Goal: Information Seeking & Learning: Compare options

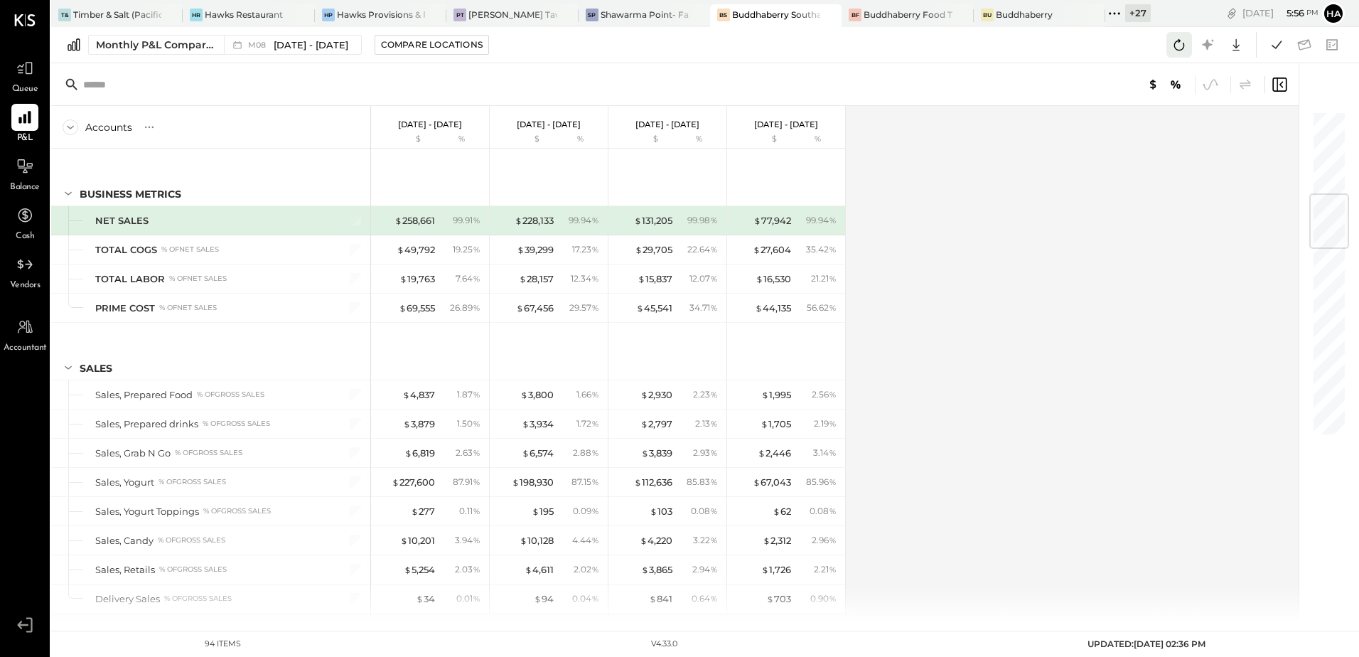
click at [1182, 43] on icon at bounding box center [1179, 45] width 18 height 18
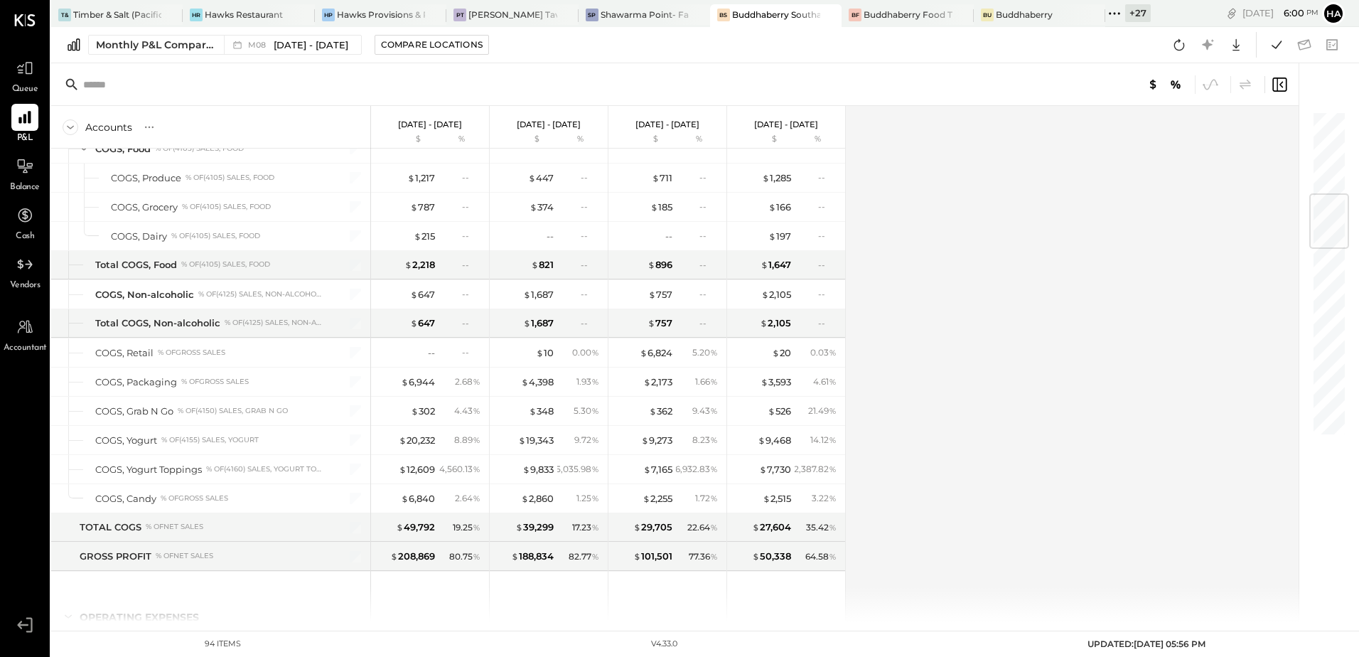
click at [785, 14] on div "Buddhaberry Southampton" at bounding box center [776, 15] width 88 height 12
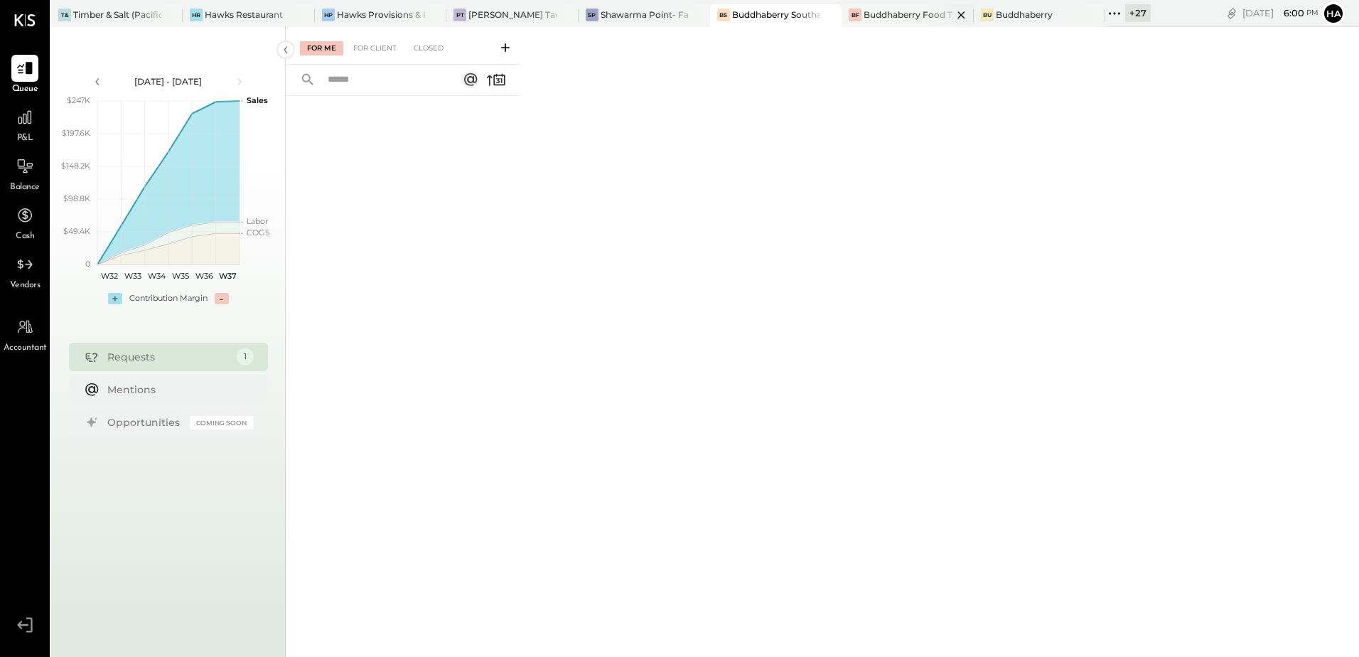
click at [896, 13] on div "Buddhaberry Food Truck" at bounding box center [907, 15] width 88 height 12
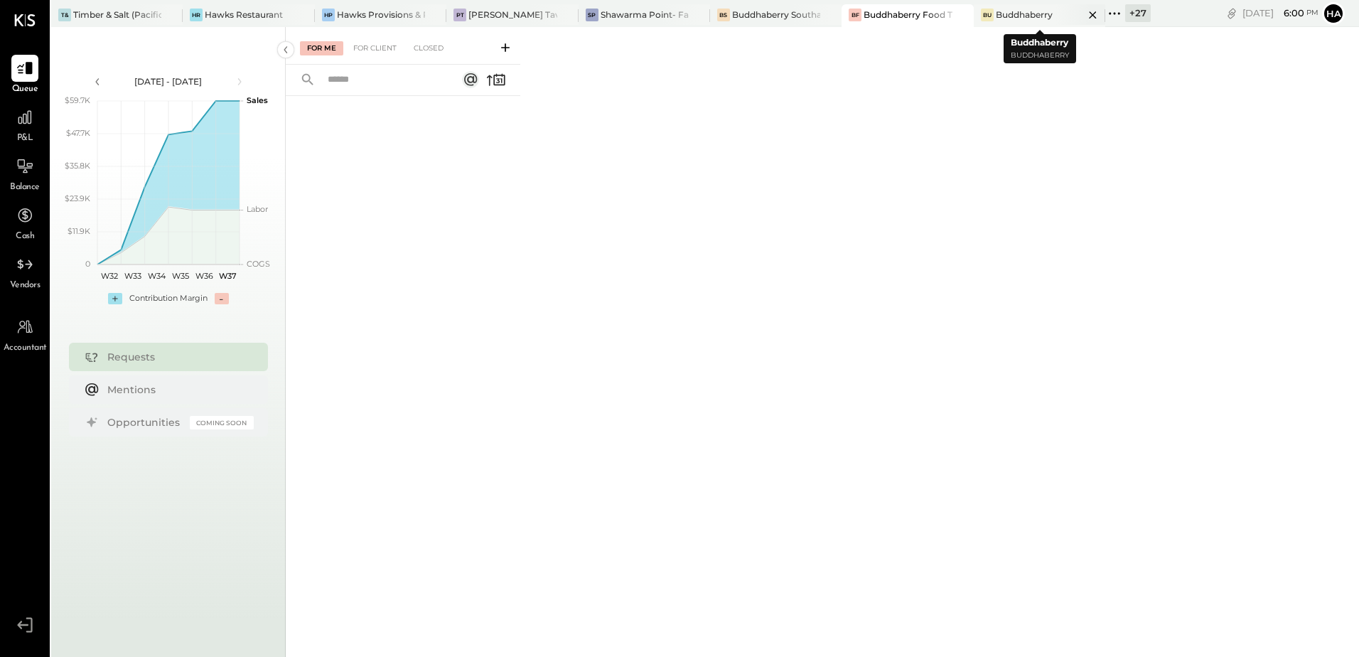
click at [1010, 16] on div "Buddhaberry" at bounding box center [1024, 15] width 57 height 12
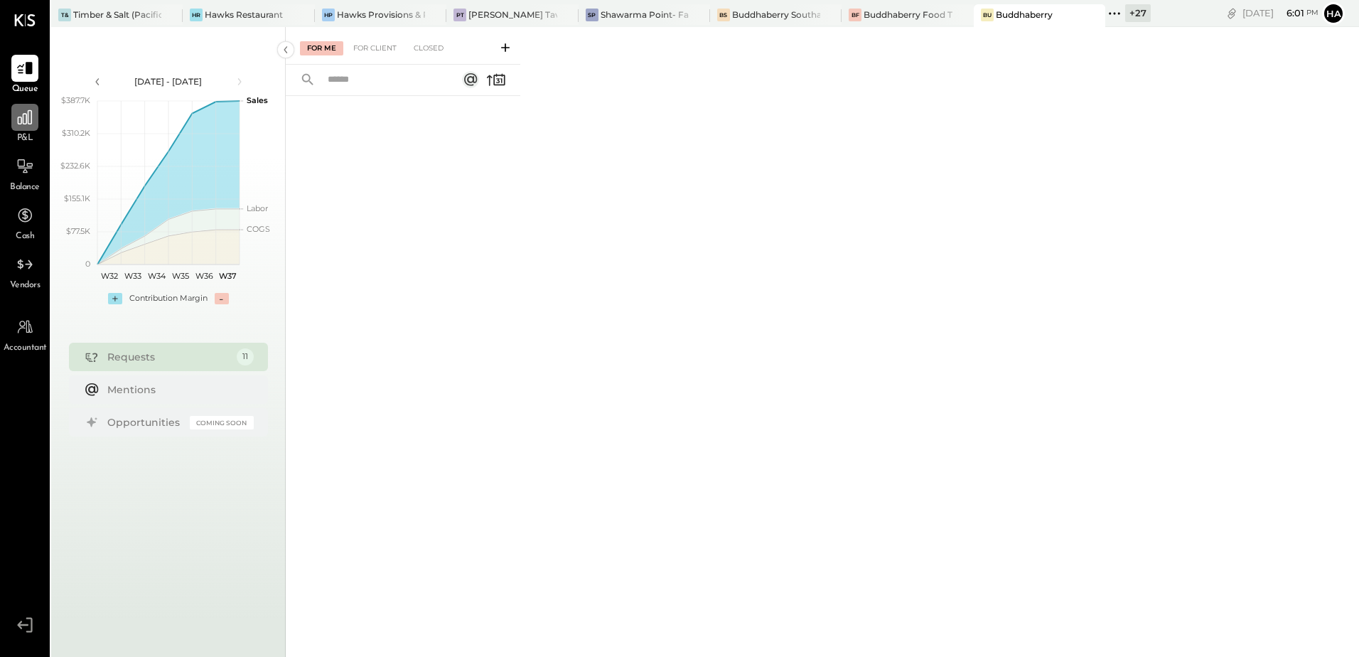
click at [24, 123] on icon at bounding box center [25, 117] width 18 height 18
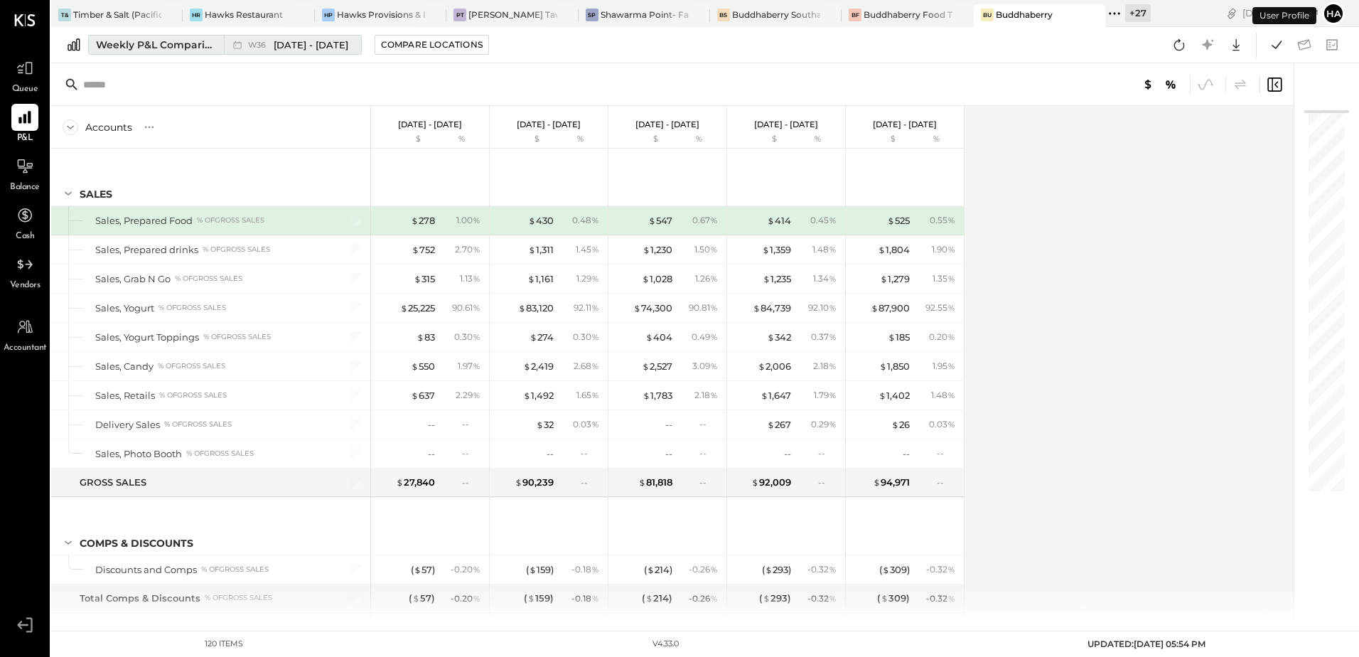
click at [139, 41] on div "Weekly P&L Comparison" at bounding box center [155, 45] width 119 height 14
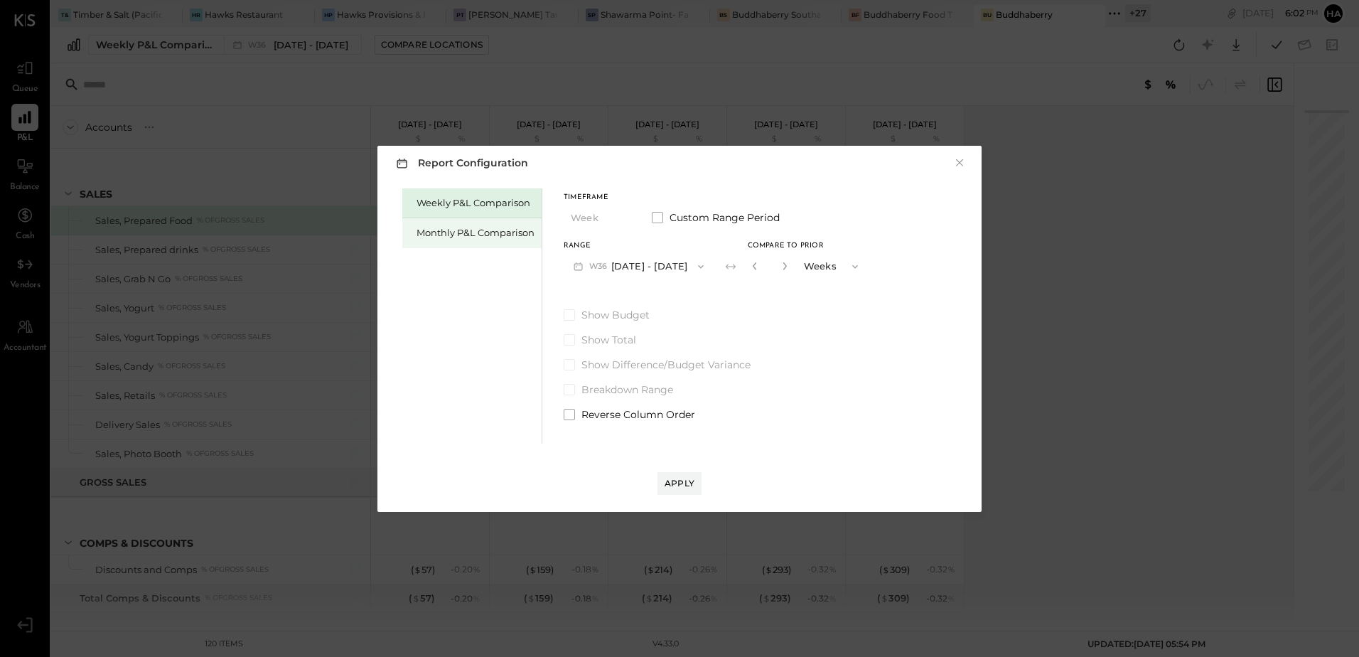
click at [463, 233] on div "Monthly P&L Comparison" at bounding box center [475, 233] width 118 height 14
click at [696, 261] on icon "button" at bounding box center [700, 266] width 11 height 11
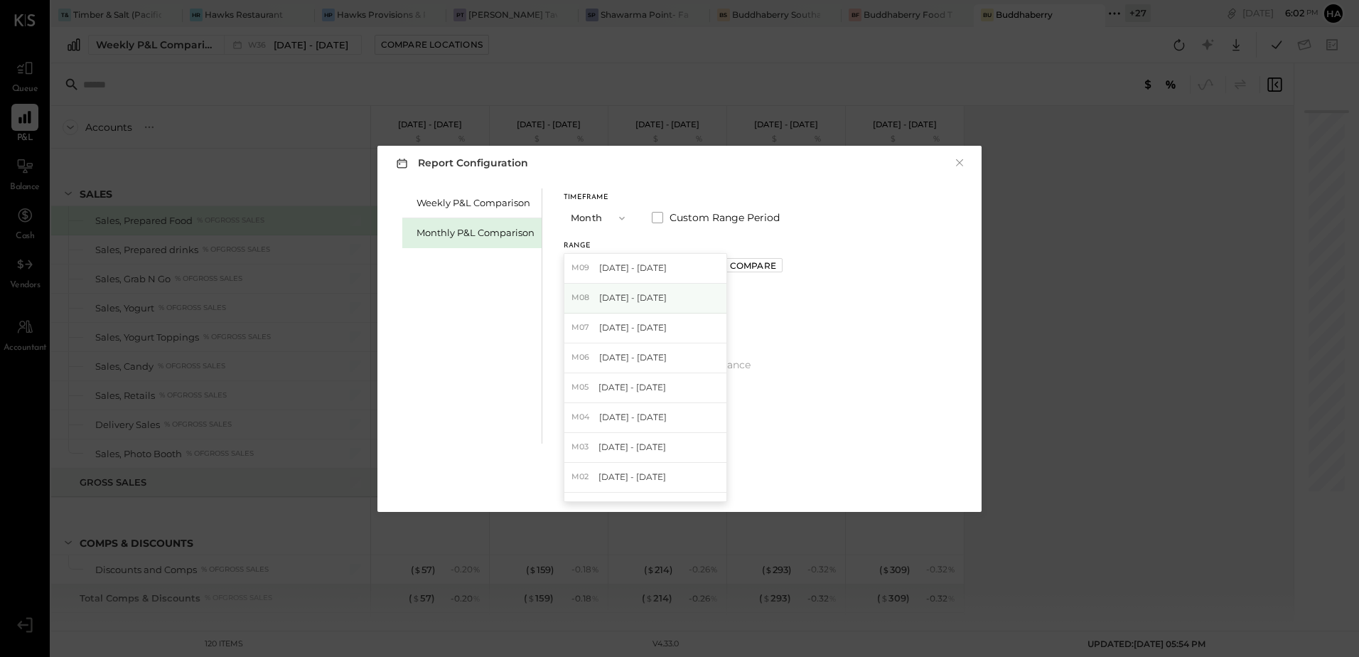
click at [650, 298] on span "[DATE] - [DATE]" at bounding box center [633, 297] width 68 height 12
click at [748, 266] on div "Compare" at bounding box center [753, 265] width 46 height 12
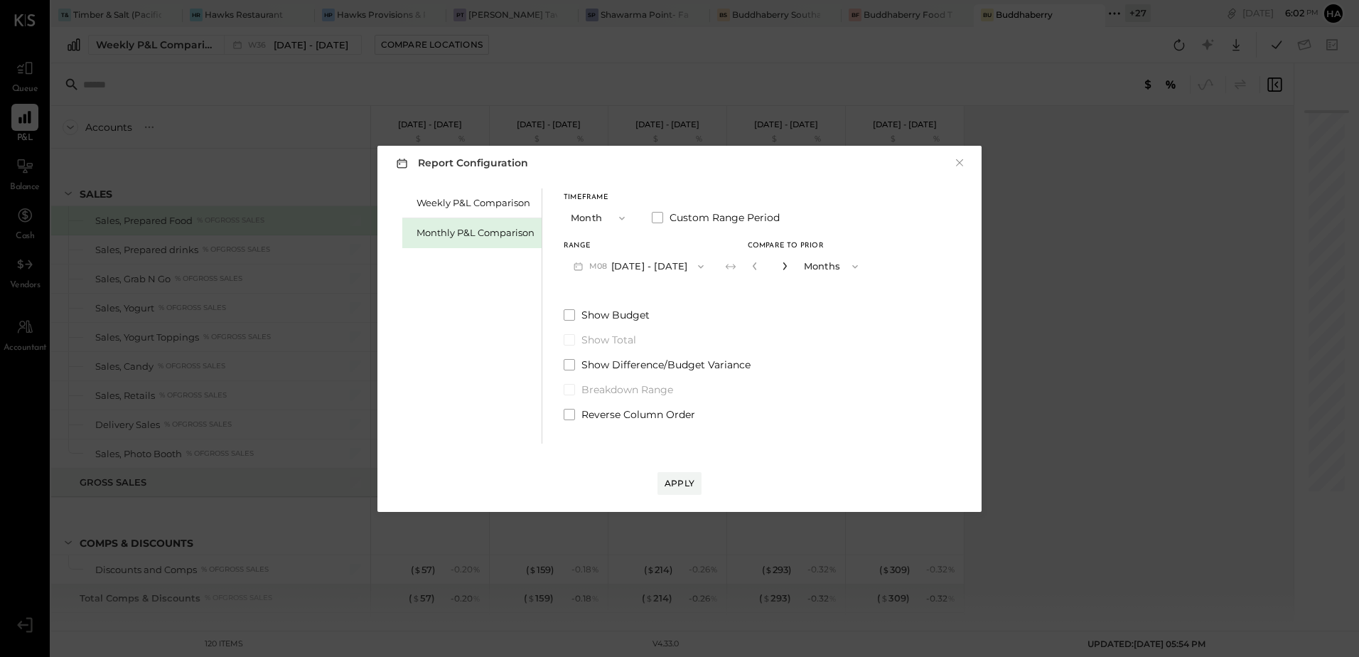
click at [782, 268] on icon "button" at bounding box center [784, 266] width 4 height 8
click at [750, 268] on icon "button" at bounding box center [754, 266] width 9 height 9
type input "*"
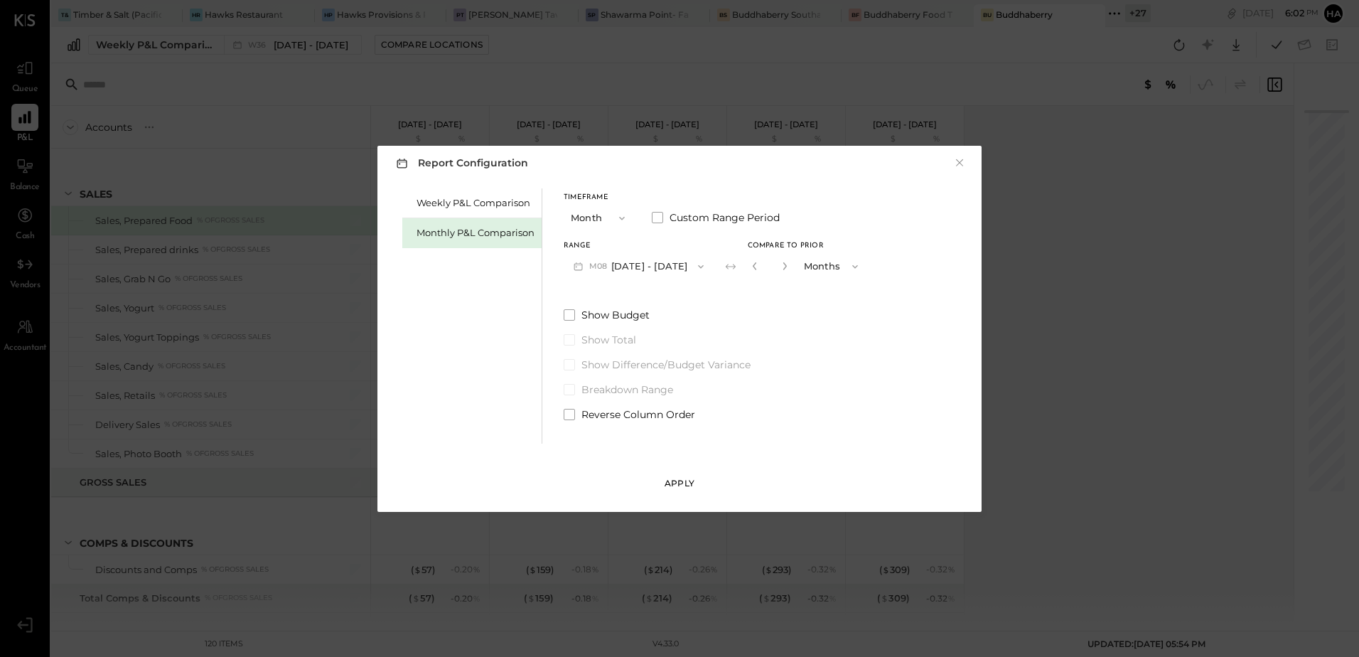
click at [691, 483] on div "Apply" at bounding box center [679, 483] width 30 height 12
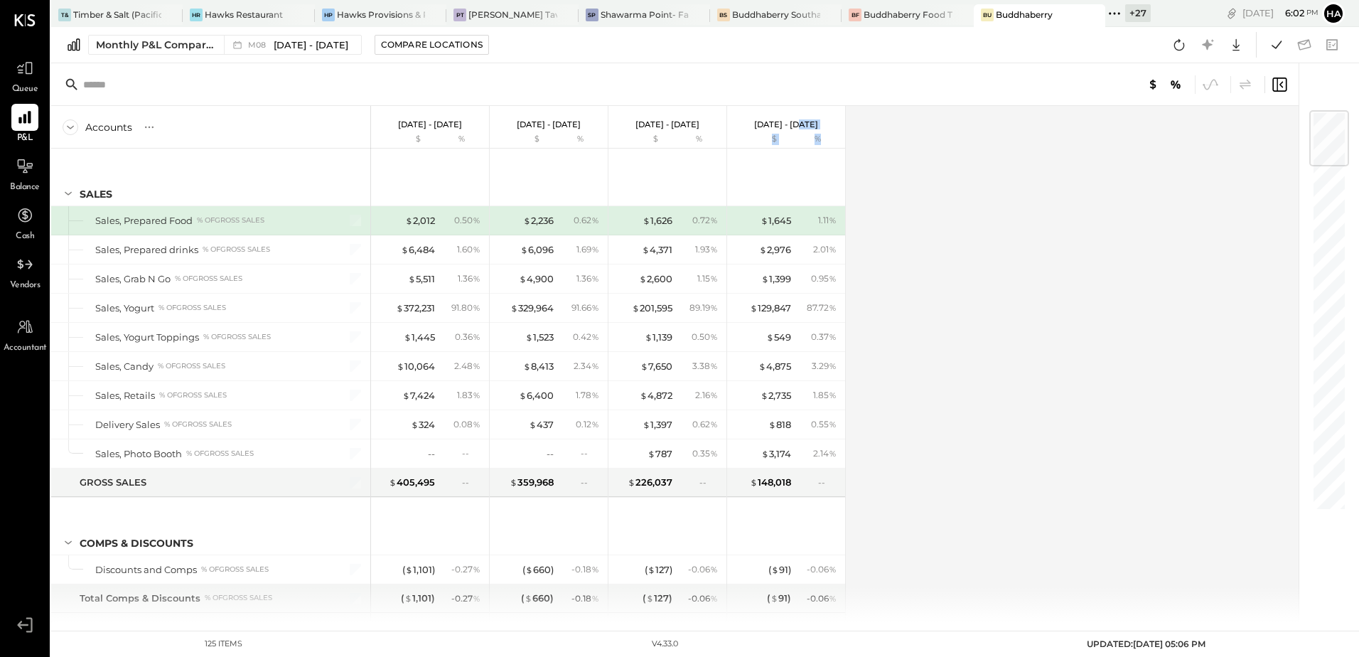
drag, startPoint x: 794, startPoint y: 114, endPoint x: 844, endPoint y: 126, distance: 51.2
click at [844, 126] on div "[DATE] - [DATE] $ %" at bounding box center [786, 127] width 118 height 43
drag, startPoint x: 844, startPoint y: 126, endPoint x: 928, endPoint y: 142, distance: 85.4
click at [928, 142] on div "Accounts S % GL [DATE] - [DATE] $ % [DATE] - [DATE] $ % [DATE] - [DATE] $ % [DA…" at bounding box center [675, 364] width 1249 height 516
click at [938, 218] on div "Accounts S % GL [DATE] - [DATE] $ % [DATE] - [DATE] $ % [DATE] - [DATE] $ % [DA…" at bounding box center [675, 364] width 1249 height 516
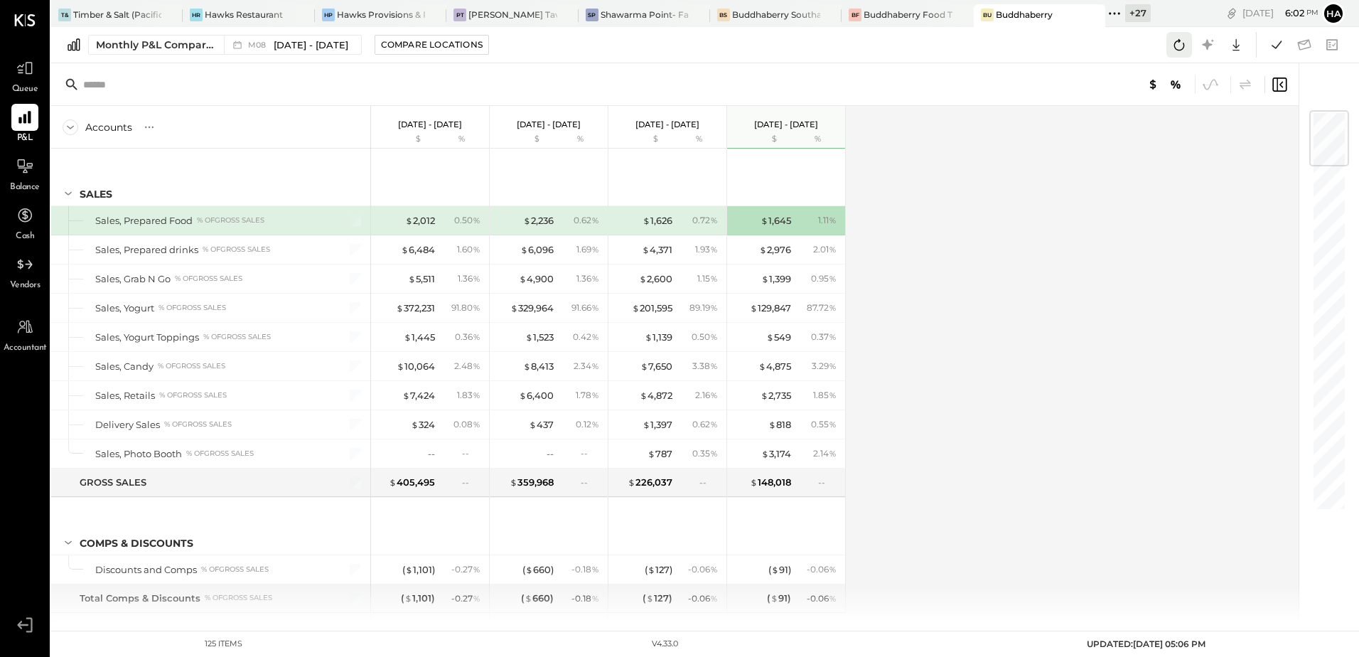
click at [1177, 48] on icon at bounding box center [1179, 45] width 18 height 18
click at [919, 331] on div "Accounts S % GL [DATE] - [DATE] $ % [DATE] - [DATE] $ % [DATE] - [DATE] $ % [DA…" at bounding box center [675, 364] width 1249 height 516
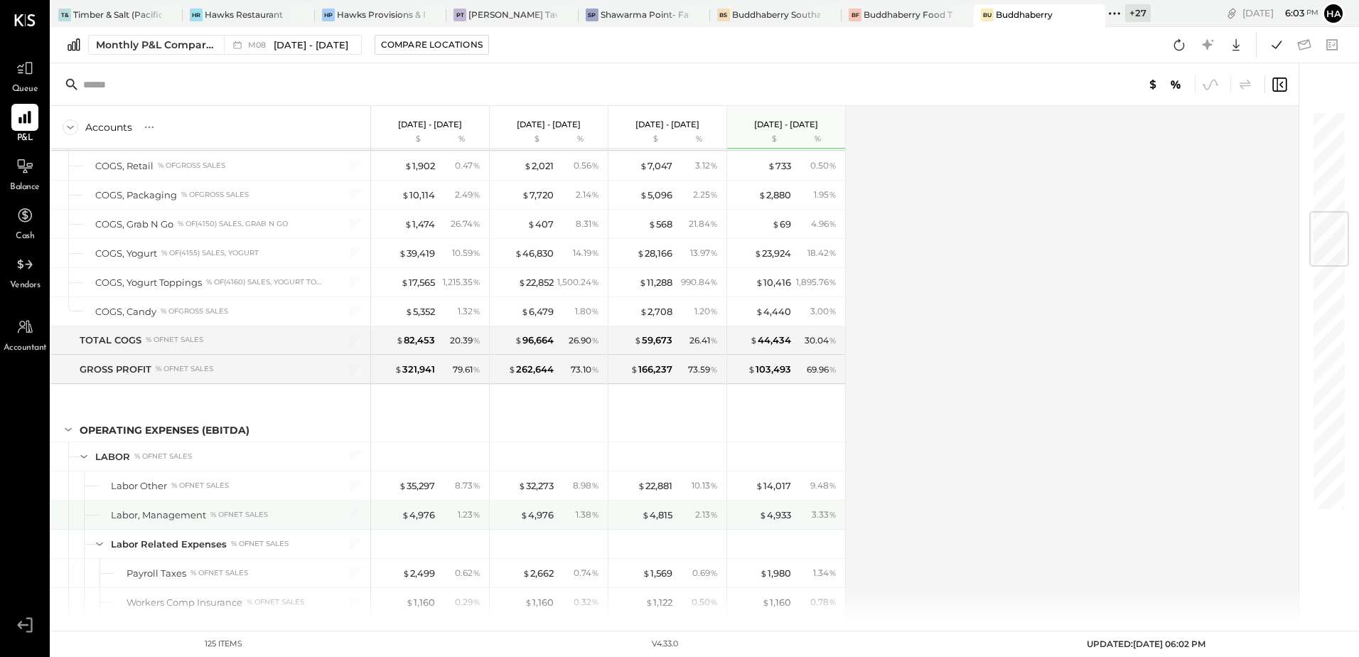
scroll to position [853, 0]
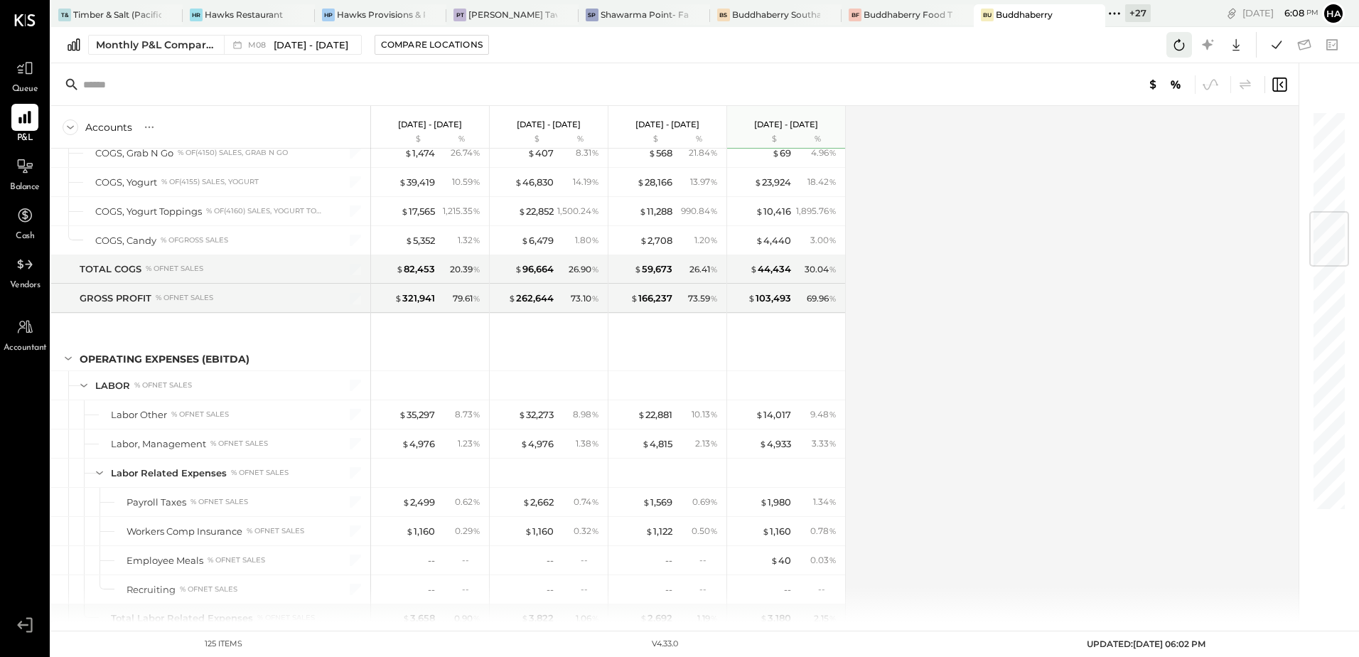
click at [1181, 38] on icon at bounding box center [1179, 45] width 18 height 18
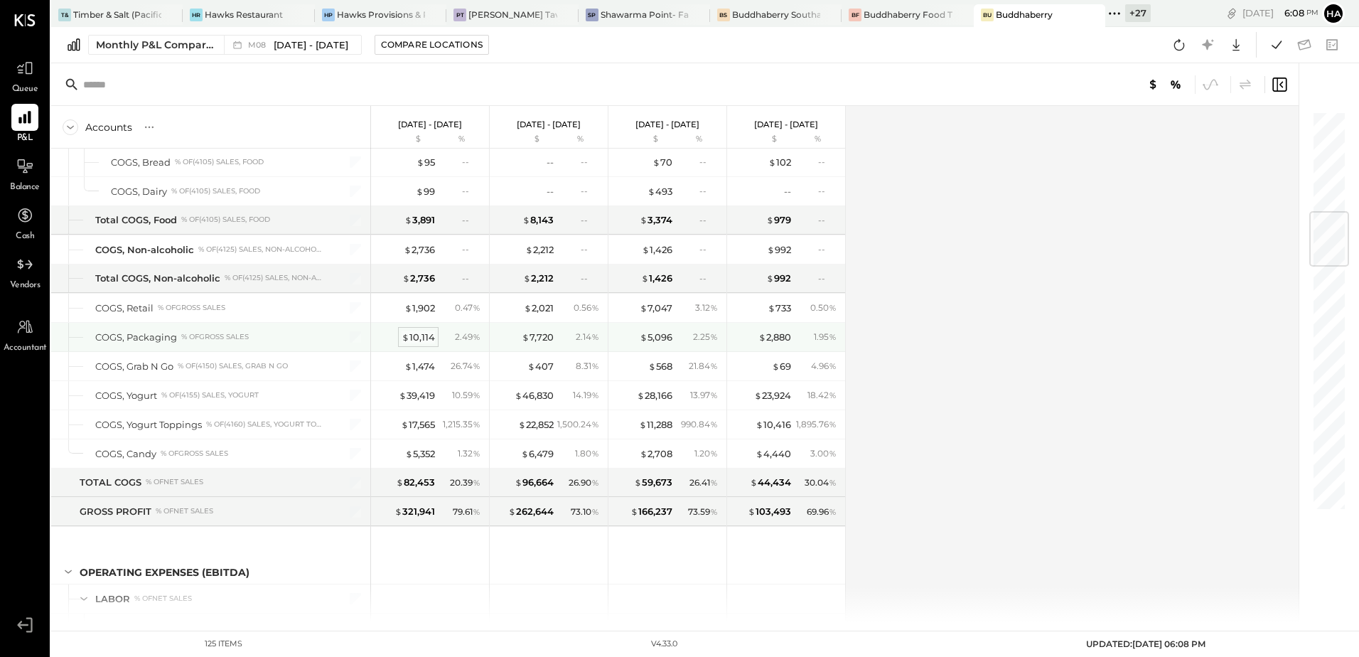
scroll to position [924, 0]
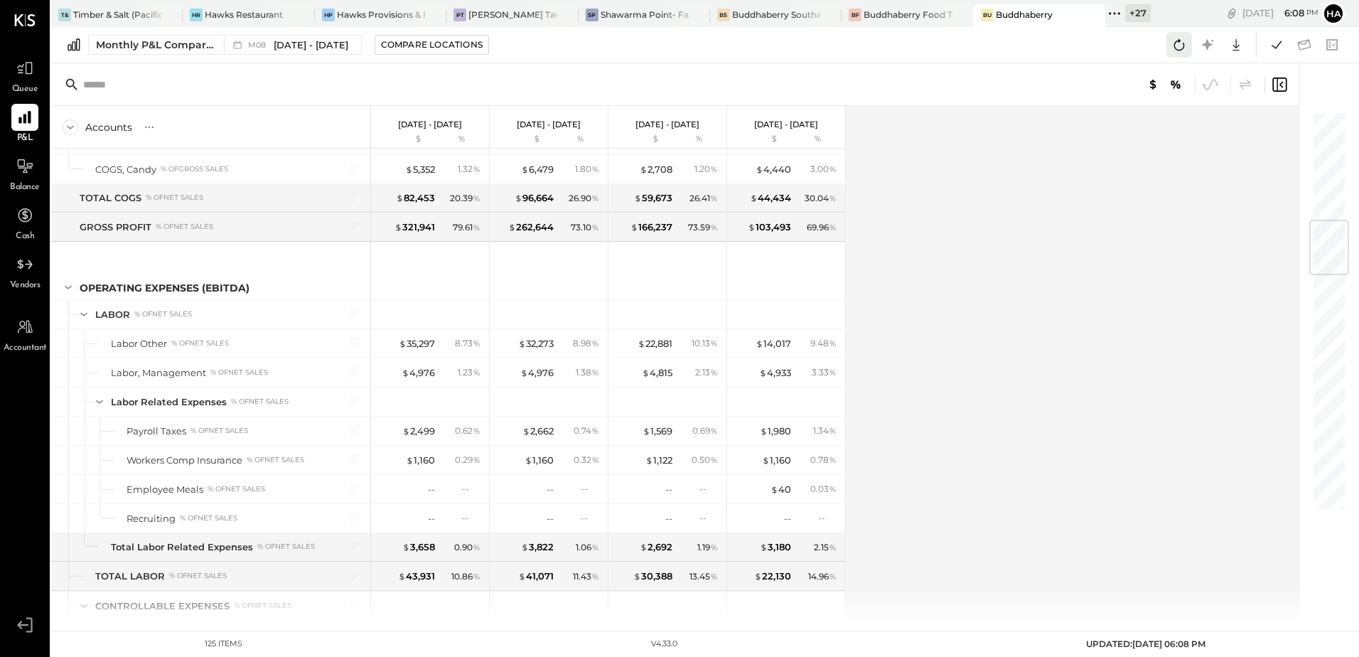
click at [1185, 45] on icon at bounding box center [1179, 45] width 18 height 18
drag, startPoint x: 1094, startPoint y: 266, endPoint x: 1096, endPoint y: 257, distance: 10.3
click at [1094, 266] on div "Accounts S % GL [DATE] - [DATE] $ % [DATE] - [DATE] $ % [DATE] - [DATE] $ % [DA…" at bounding box center [675, 364] width 1249 height 516
click at [1180, 42] on icon at bounding box center [1179, 45] width 18 height 18
click at [1275, 49] on icon at bounding box center [1276, 45] width 18 height 18
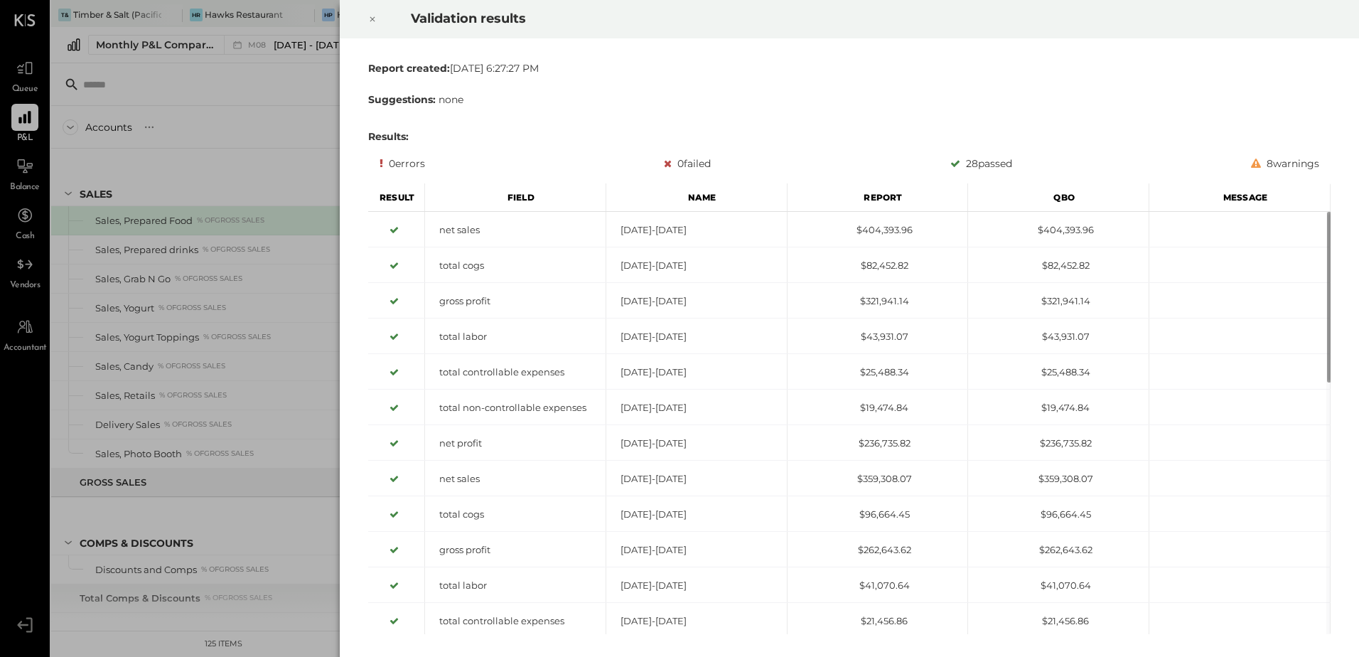
click at [375, 18] on icon at bounding box center [372, 19] width 9 height 17
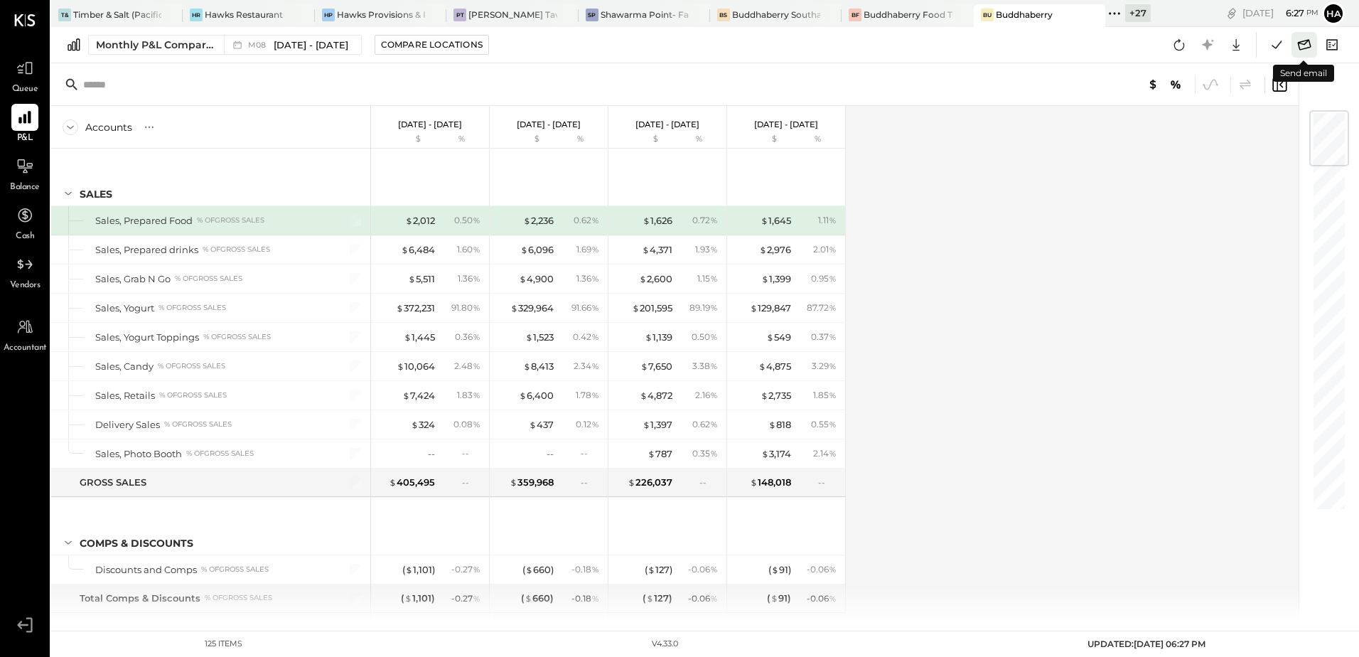
click at [1306, 45] on icon at bounding box center [1304, 45] width 18 height 18
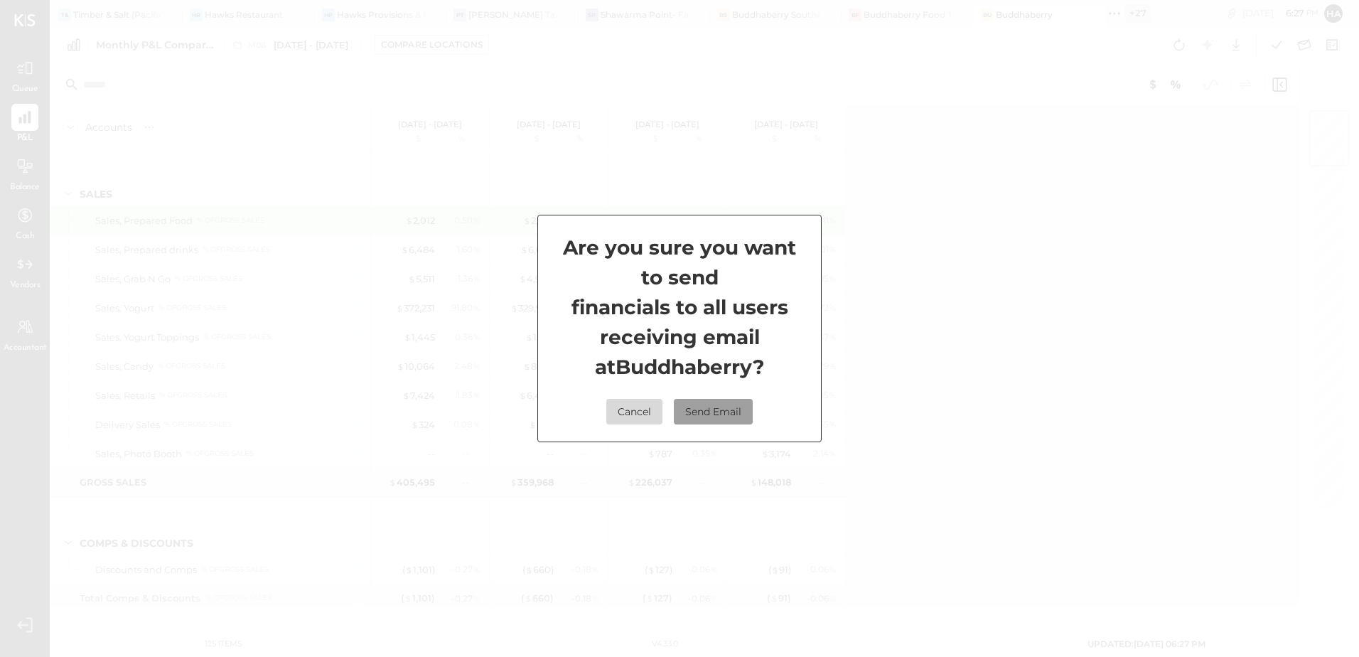
click at [713, 413] on button "Send Email" at bounding box center [713, 412] width 79 height 26
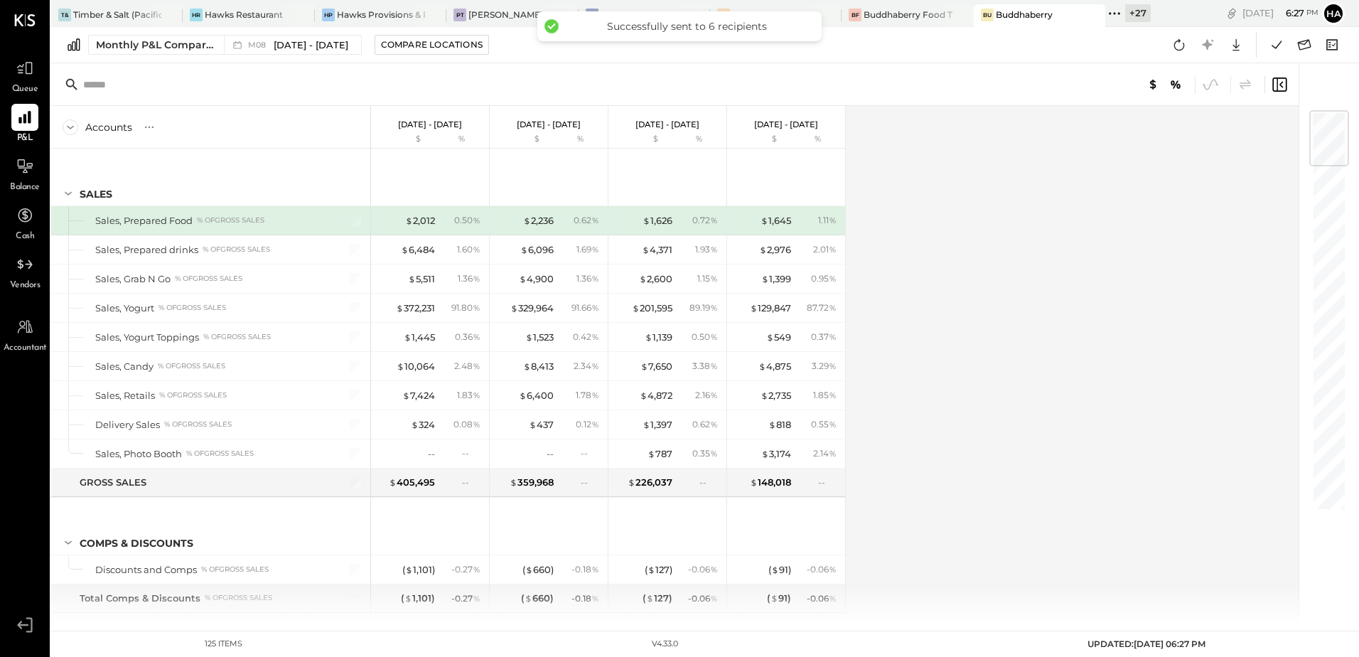
click at [1101, 303] on div "Accounts S % GL [DATE] - [DATE] $ % [DATE] - [DATE] $ % [DATE] - [DATE] $ % [DA…" at bounding box center [675, 364] width 1249 height 516
click at [946, 245] on div "Accounts S % GL [DATE] - [DATE] $ % [DATE] - [DATE] $ % [DATE] - [DATE] $ % [DA…" at bounding box center [675, 364] width 1249 height 516
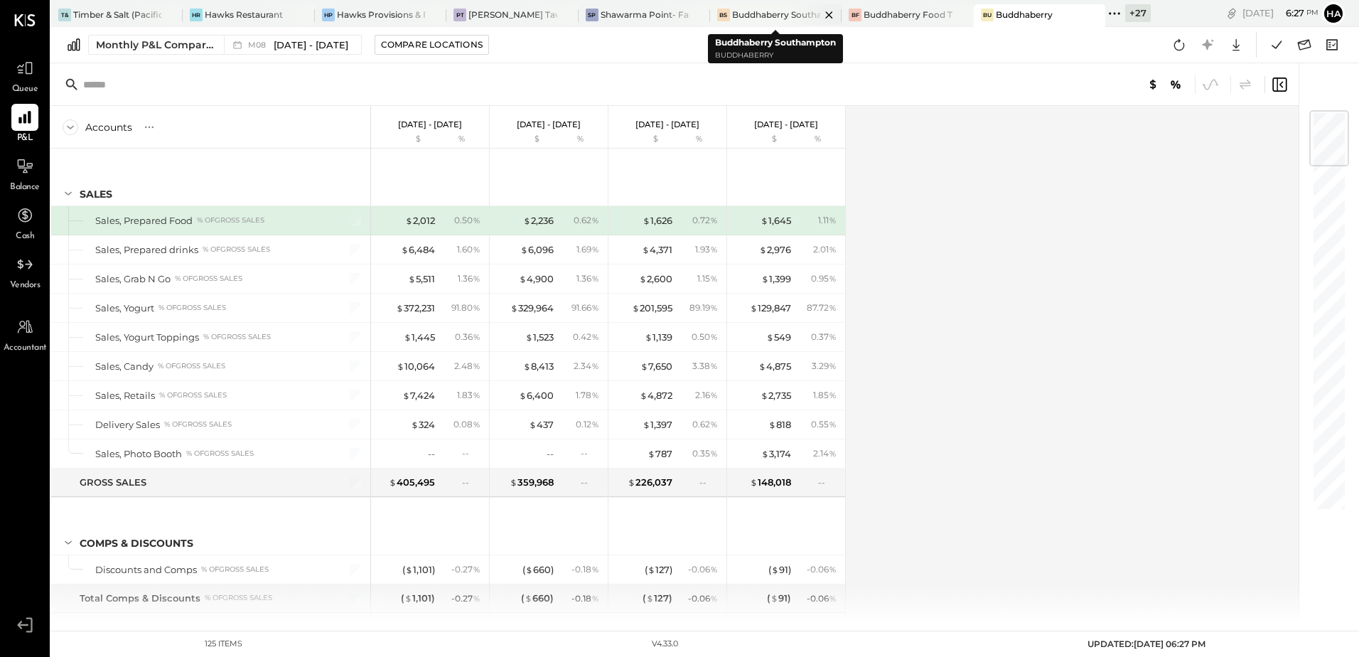
click at [785, 14] on div "Buddhaberry Southampton" at bounding box center [776, 15] width 88 height 12
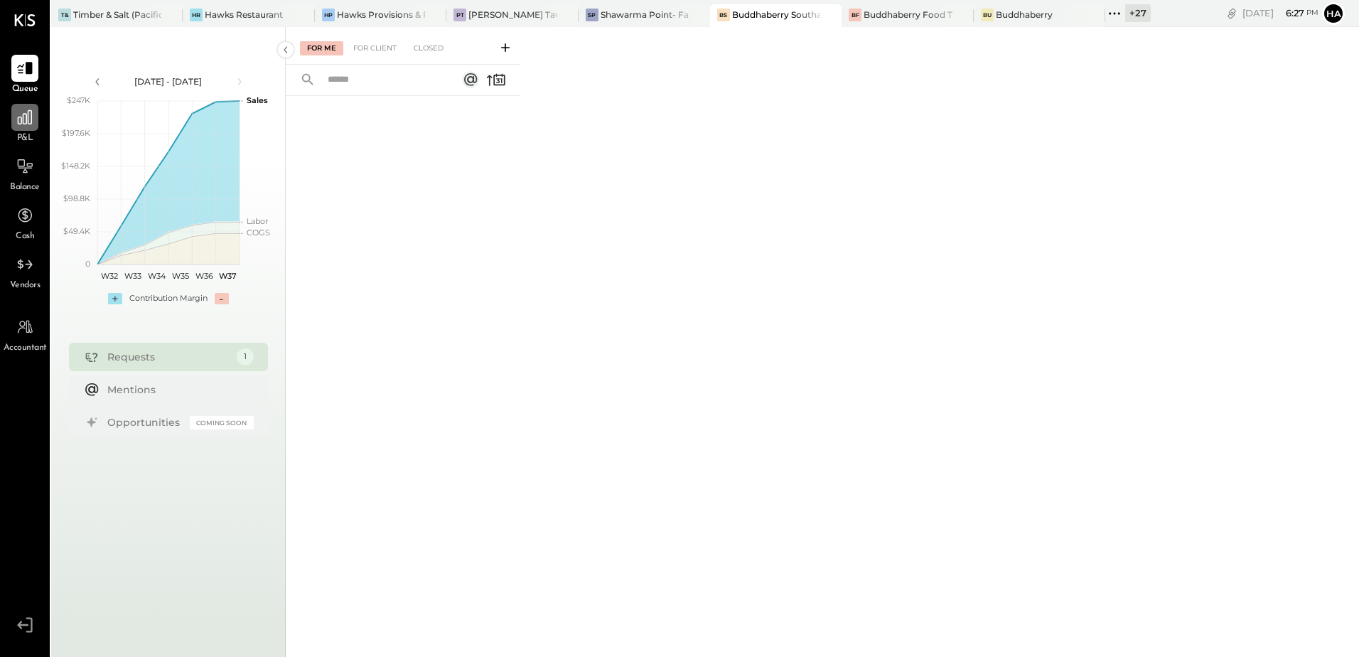
click at [28, 121] on icon at bounding box center [25, 117] width 14 height 14
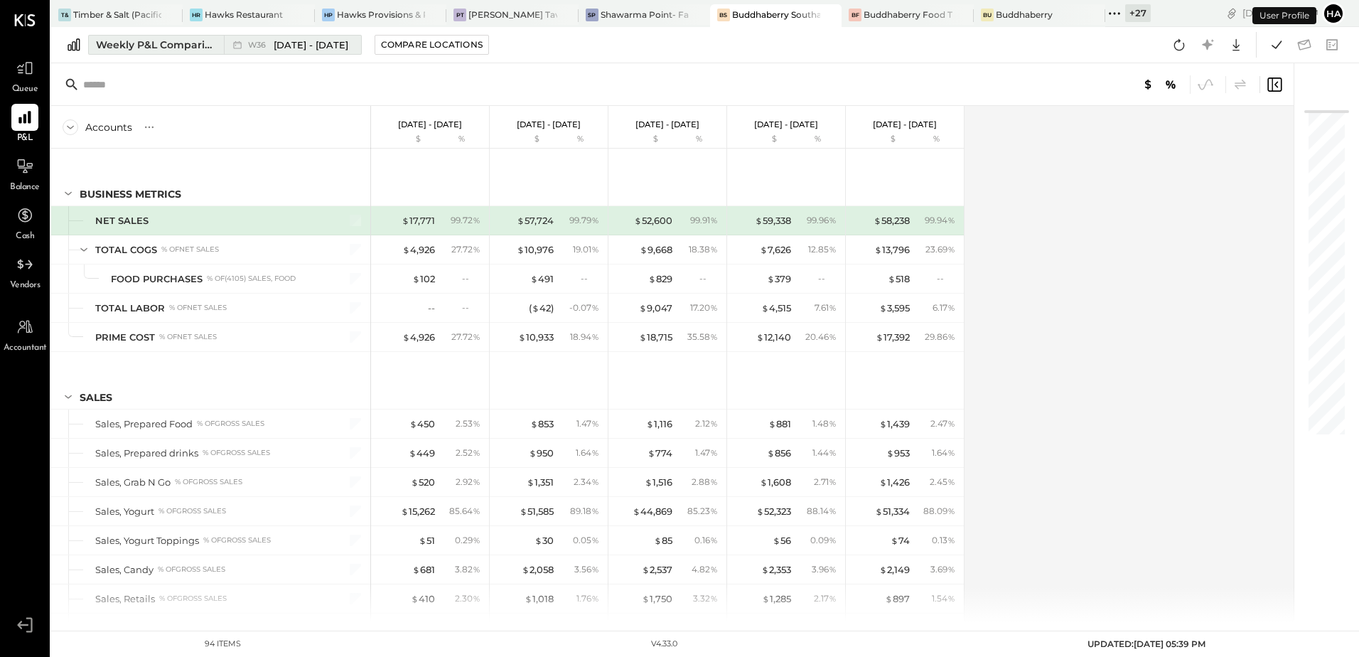
click at [130, 43] on div "Weekly P&L Comparison" at bounding box center [155, 45] width 119 height 14
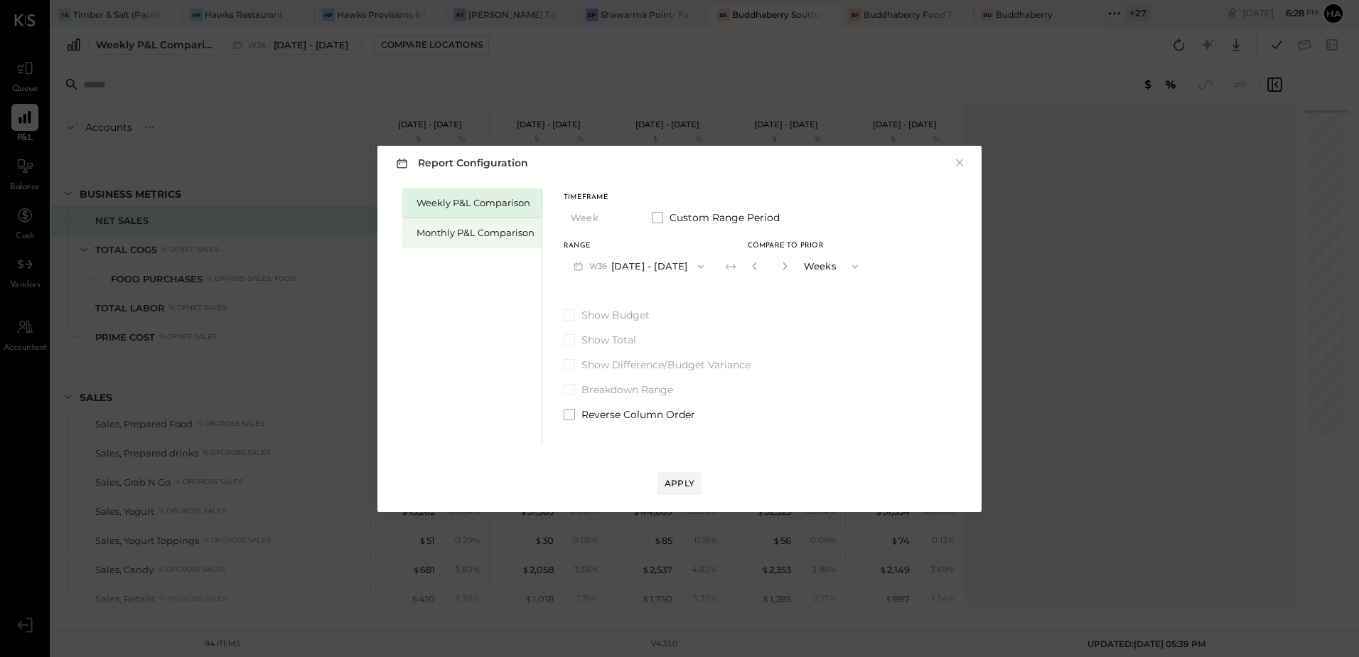
click at [444, 230] on div "Monthly P&L Comparison" at bounding box center [475, 233] width 118 height 14
click at [657, 266] on button "M09 [DATE] - [DATE]" at bounding box center [639, 266] width 150 height 26
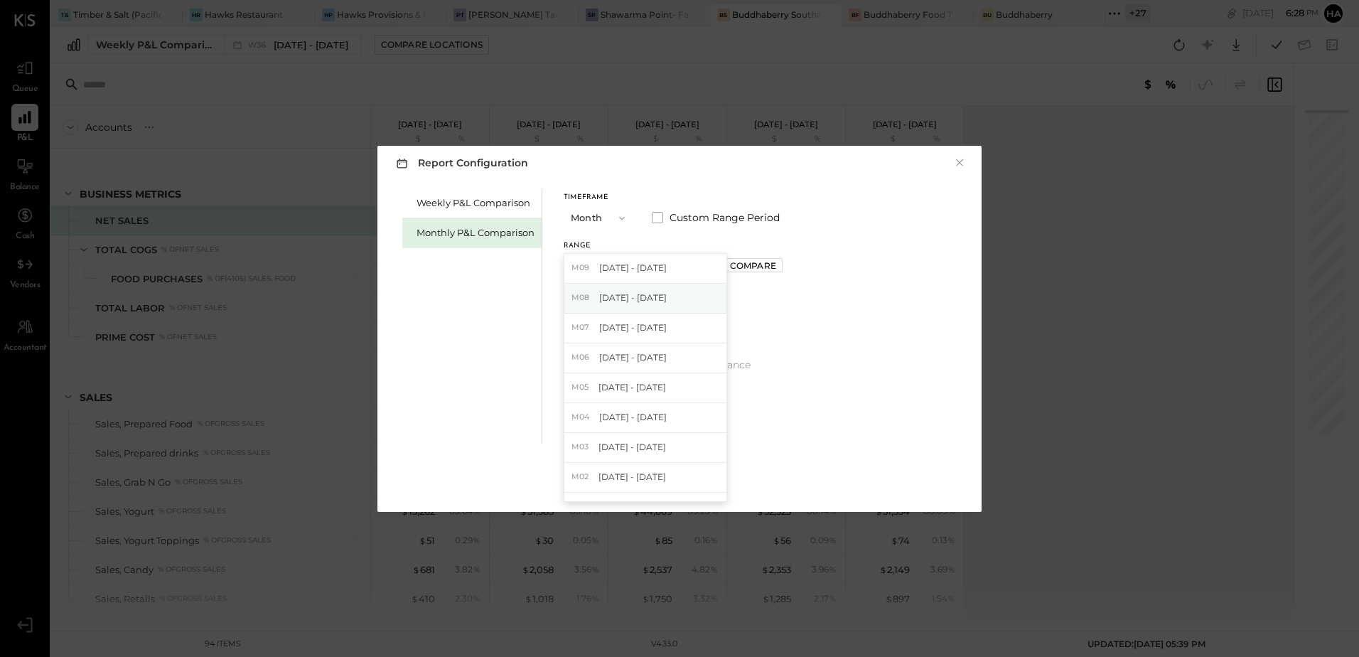
click at [632, 301] on span "[DATE] - [DATE]" at bounding box center [633, 297] width 68 height 12
click at [677, 485] on div "Apply" at bounding box center [679, 483] width 30 height 12
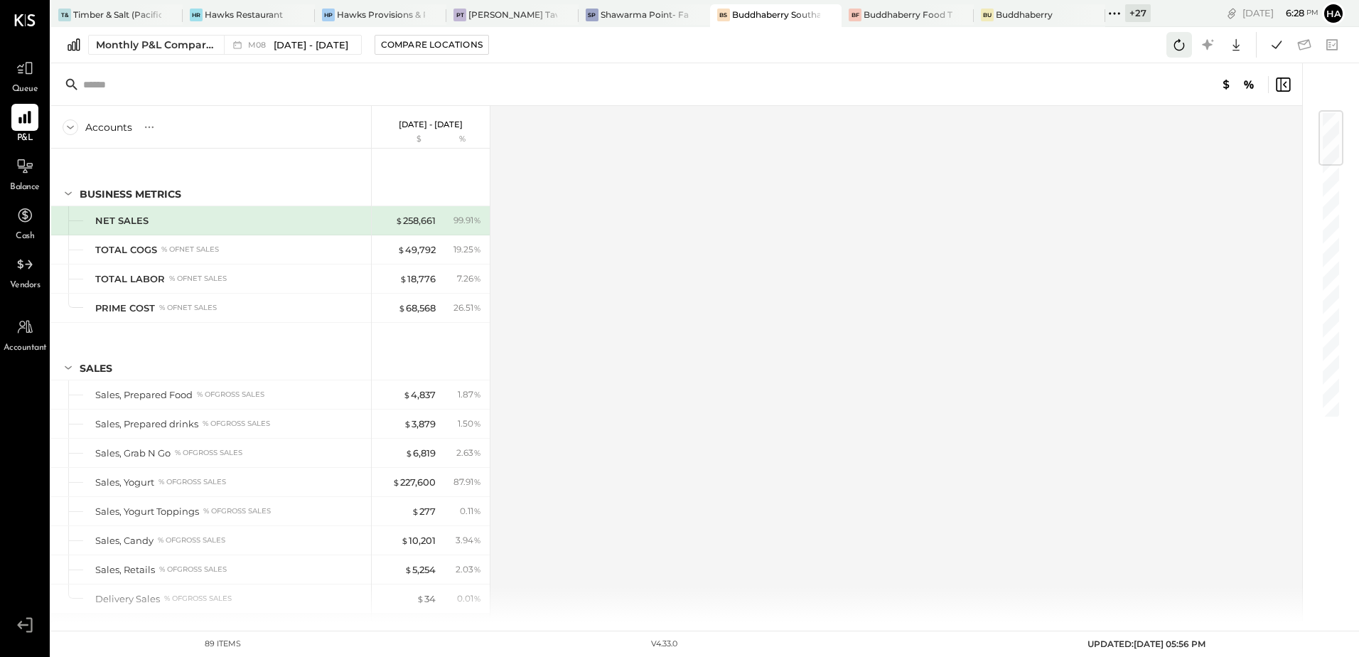
click at [1185, 43] on icon at bounding box center [1179, 45] width 18 height 18
click at [1276, 45] on icon at bounding box center [1276, 45] width 18 height 18
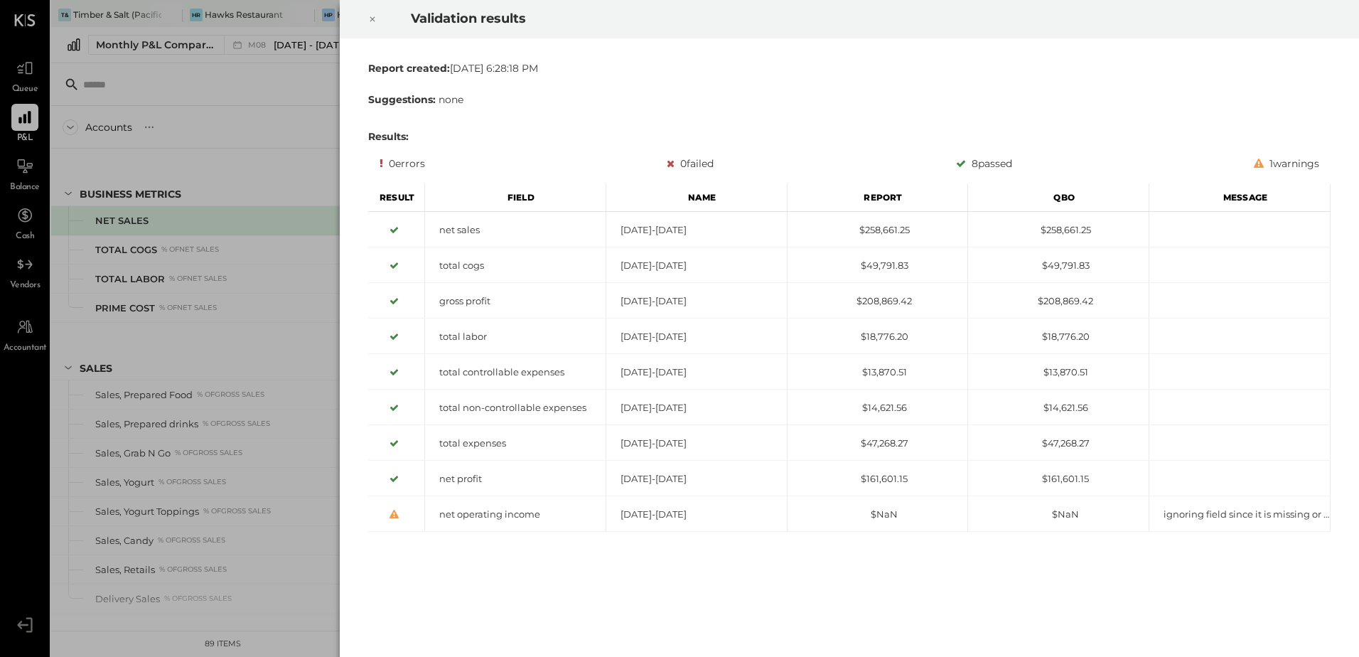
click at [371, 19] on icon at bounding box center [372, 19] width 9 height 17
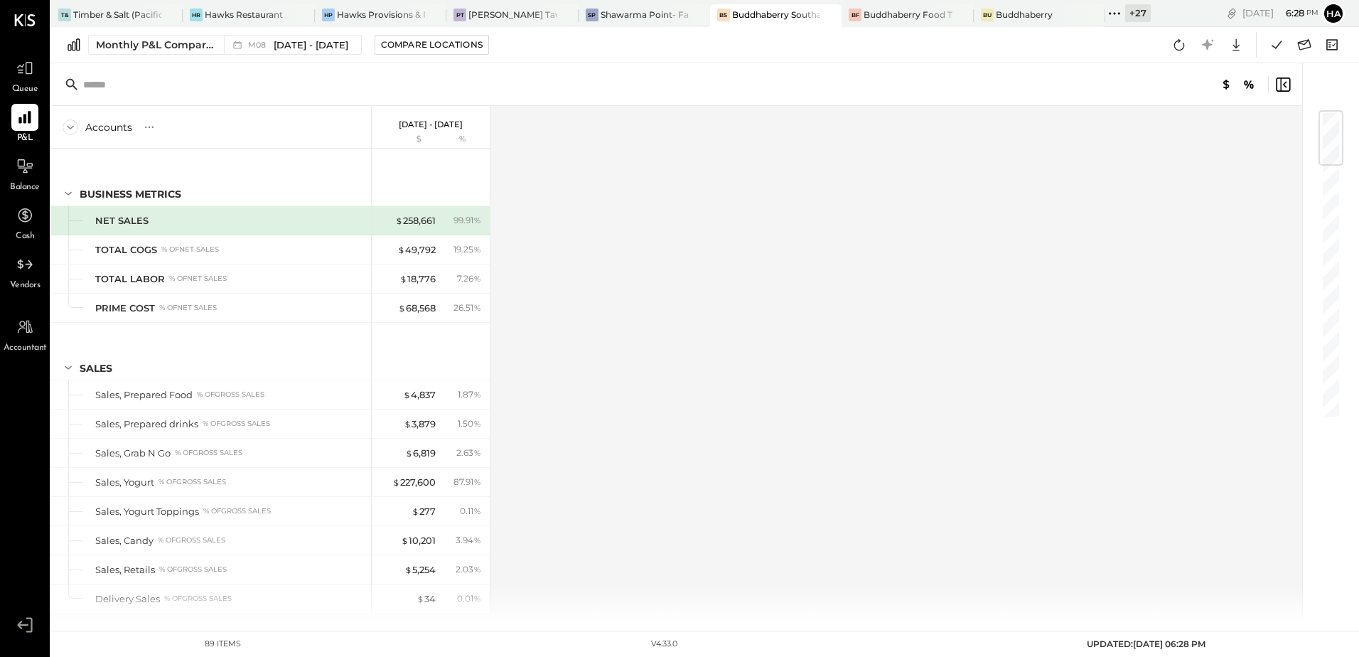
click at [1115, 264] on div "Accounts S % GL Aug 1 - 31, 2025 $ % BUSINESS METRICS NET SALES TOTAL COGS % of…" at bounding box center [677, 364] width 1253 height 516
click at [1097, 280] on div "Accounts S % GL Aug 1 - 31, 2025 $ % BUSINESS METRICS NET SALES TOTAL COGS % of…" at bounding box center [677, 364] width 1253 height 516
click at [1273, 48] on icon at bounding box center [1276, 45] width 18 height 18
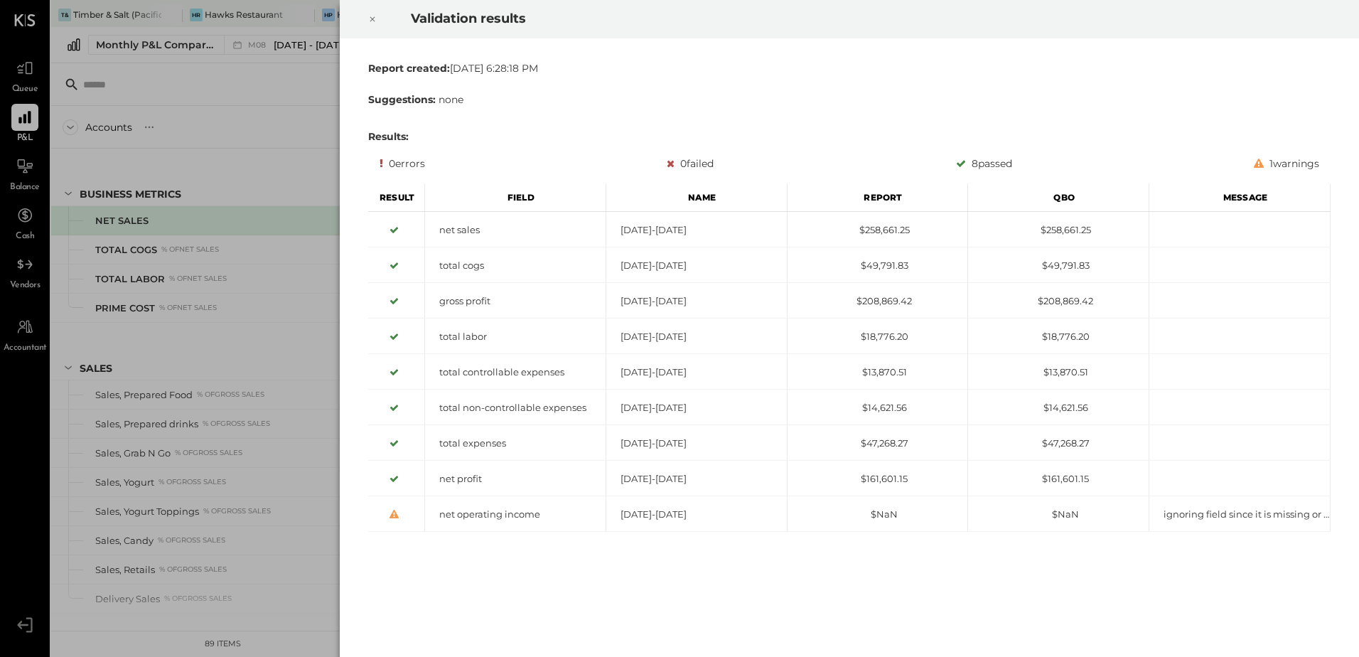
click at [365, 18] on div at bounding box center [372, 19] width 31 height 40
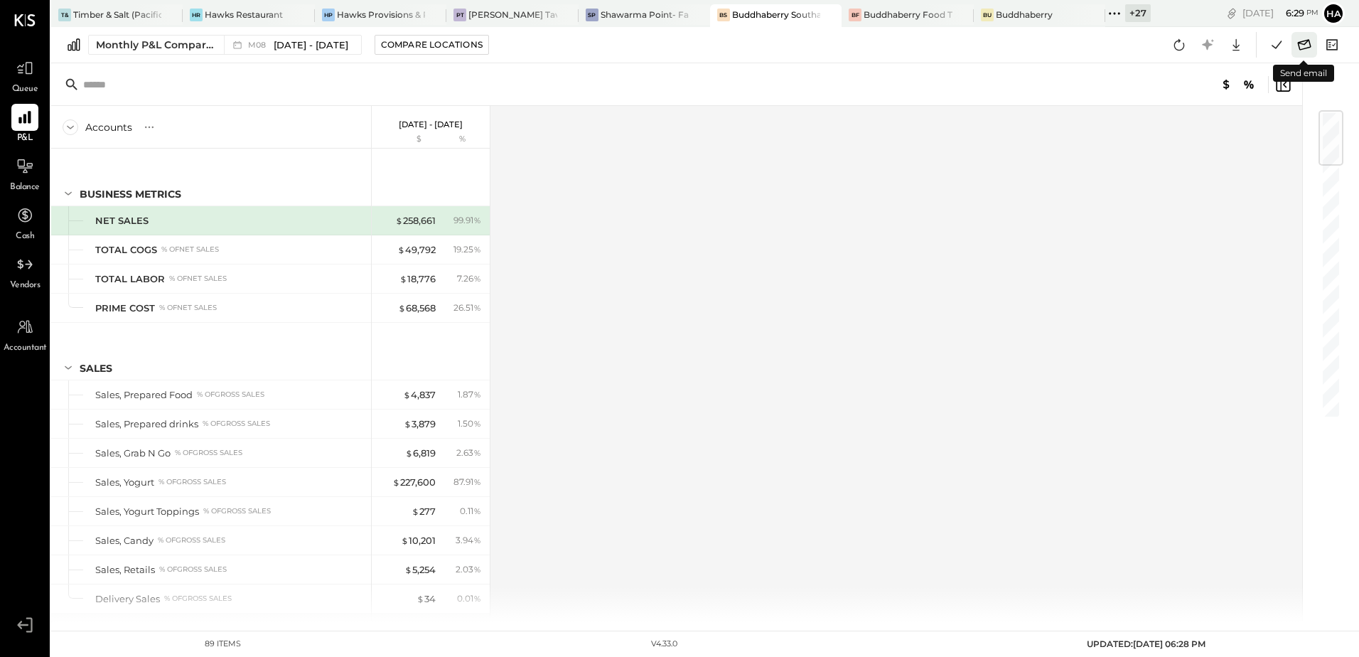
click at [1303, 46] on icon at bounding box center [1304, 45] width 18 height 18
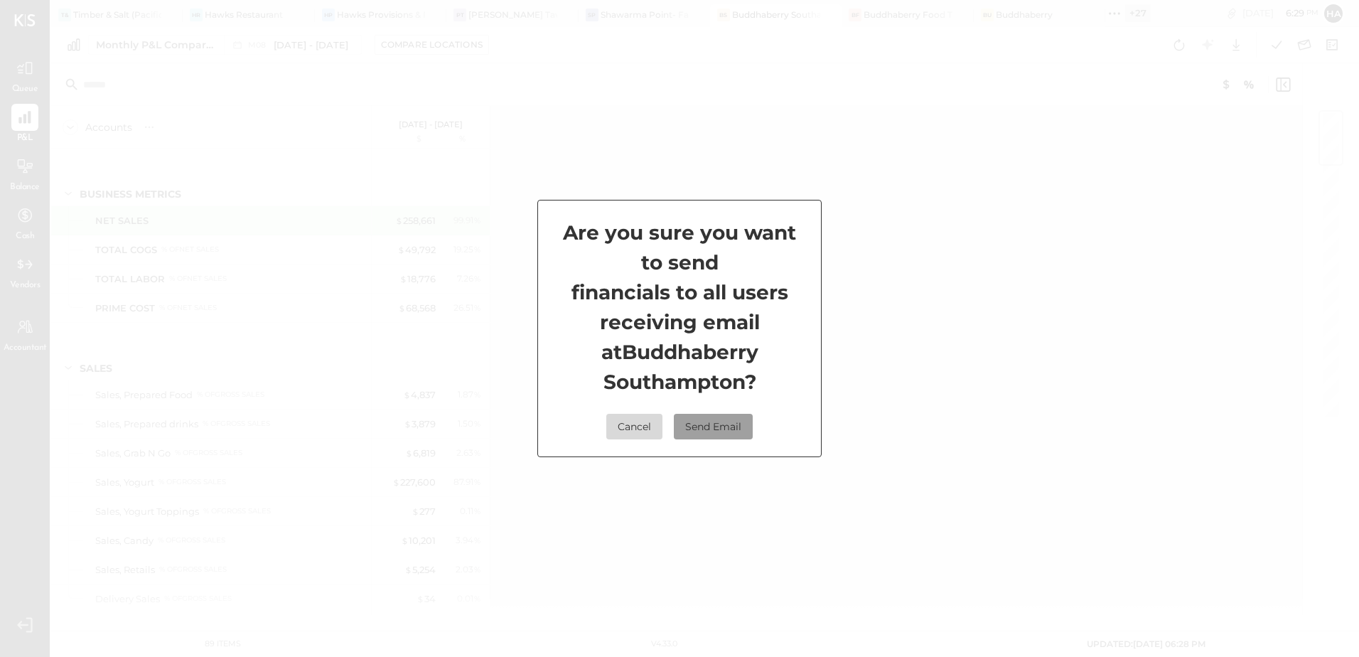
click at [713, 432] on button "Send Email" at bounding box center [713, 427] width 79 height 26
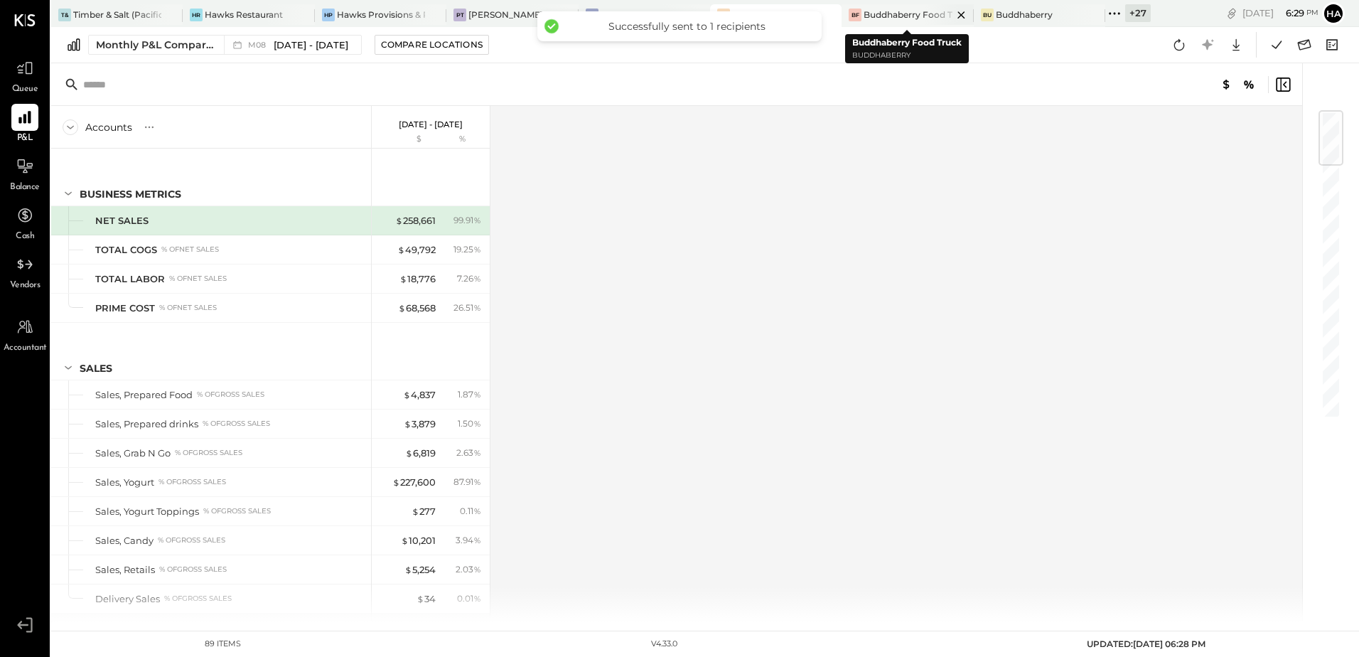
click at [911, 14] on div "Buddhaberry Food Truck" at bounding box center [907, 15] width 88 height 12
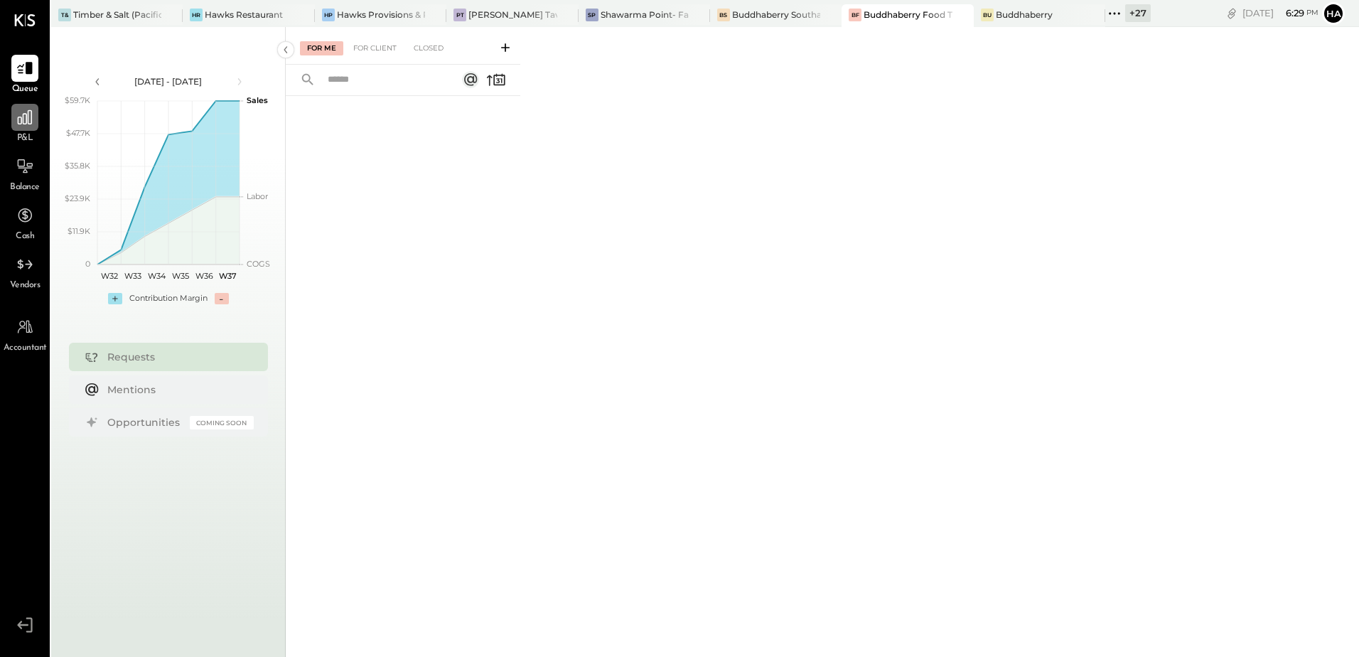
click at [13, 117] on div at bounding box center [24, 117] width 27 height 27
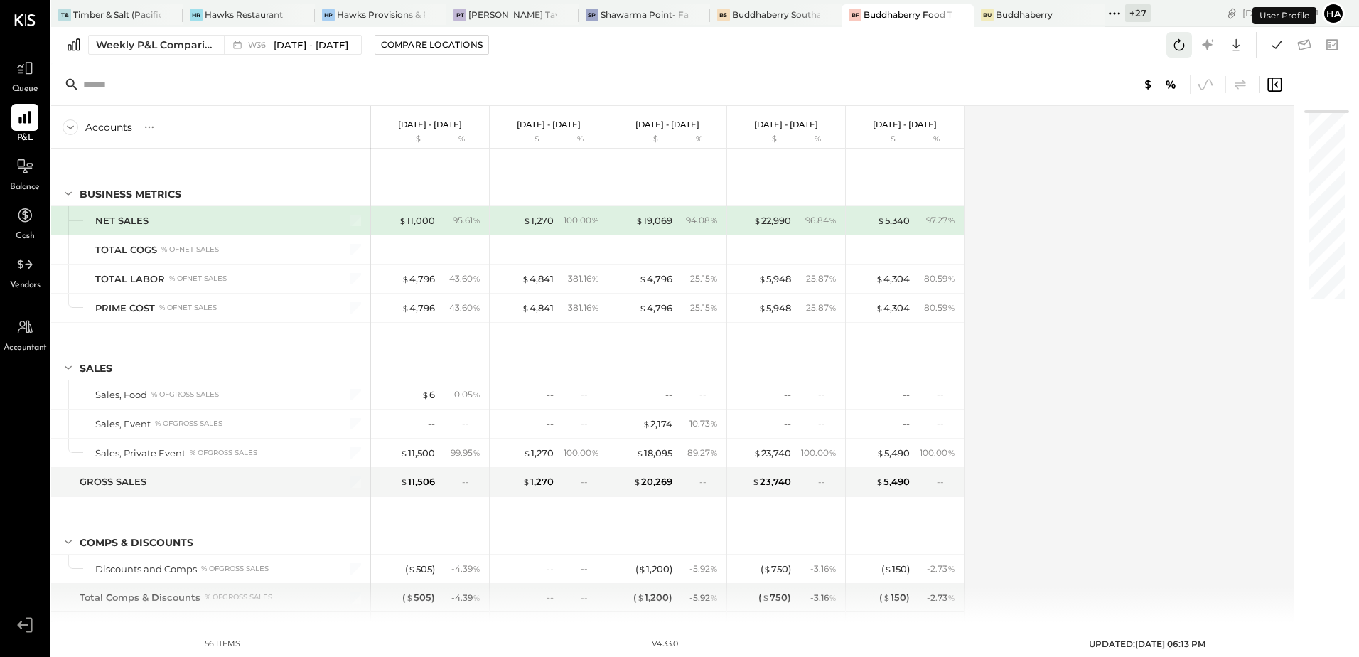
click at [1172, 43] on icon at bounding box center [1179, 45] width 18 height 18
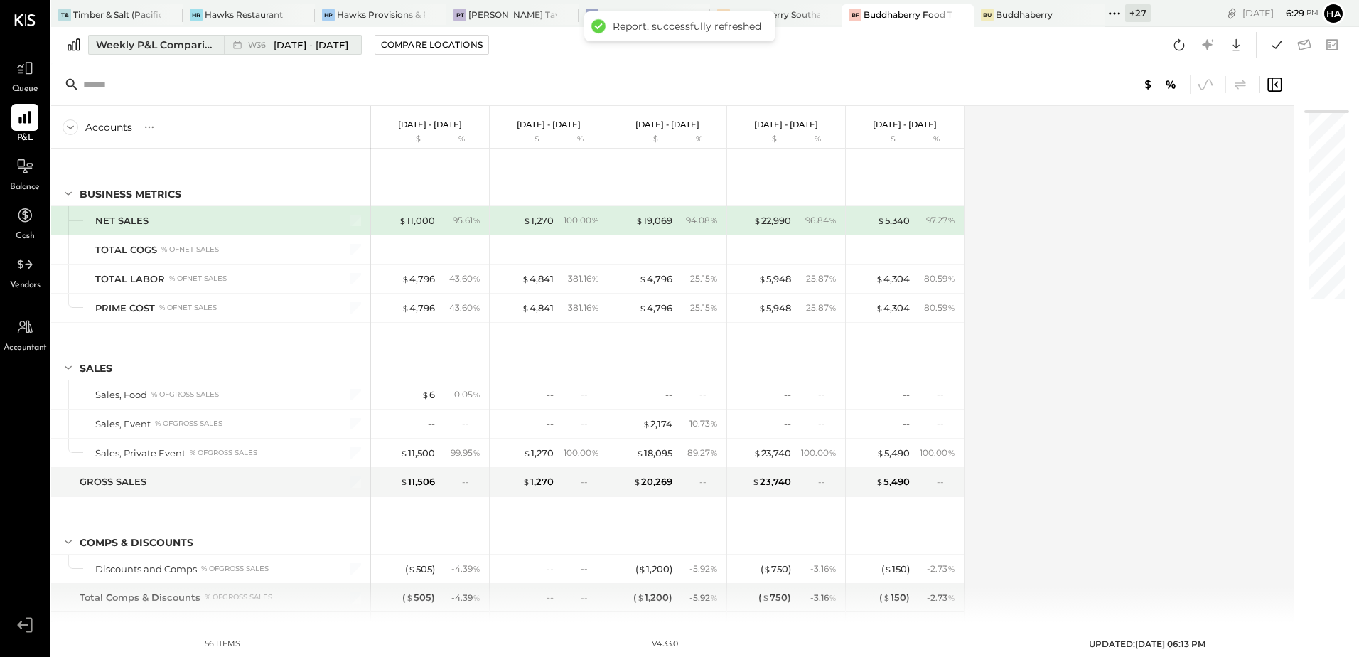
click at [129, 49] on div "Weekly P&L Comparison" at bounding box center [155, 45] width 119 height 14
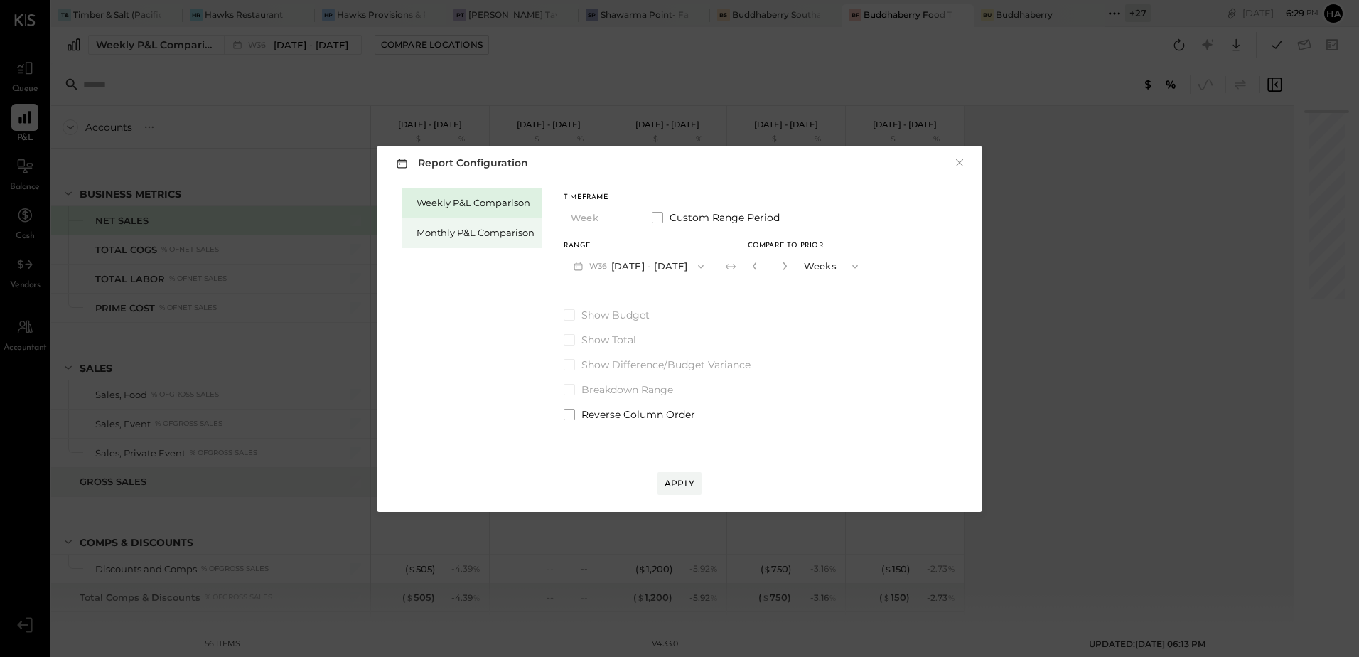
click at [441, 225] on div "Monthly P&L Comparison" at bounding box center [471, 233] width 139 height 30
click at [597, 274] on button "M09 [DATE] - [DATE]" at bounding box center [639, 266] width 150 height 26
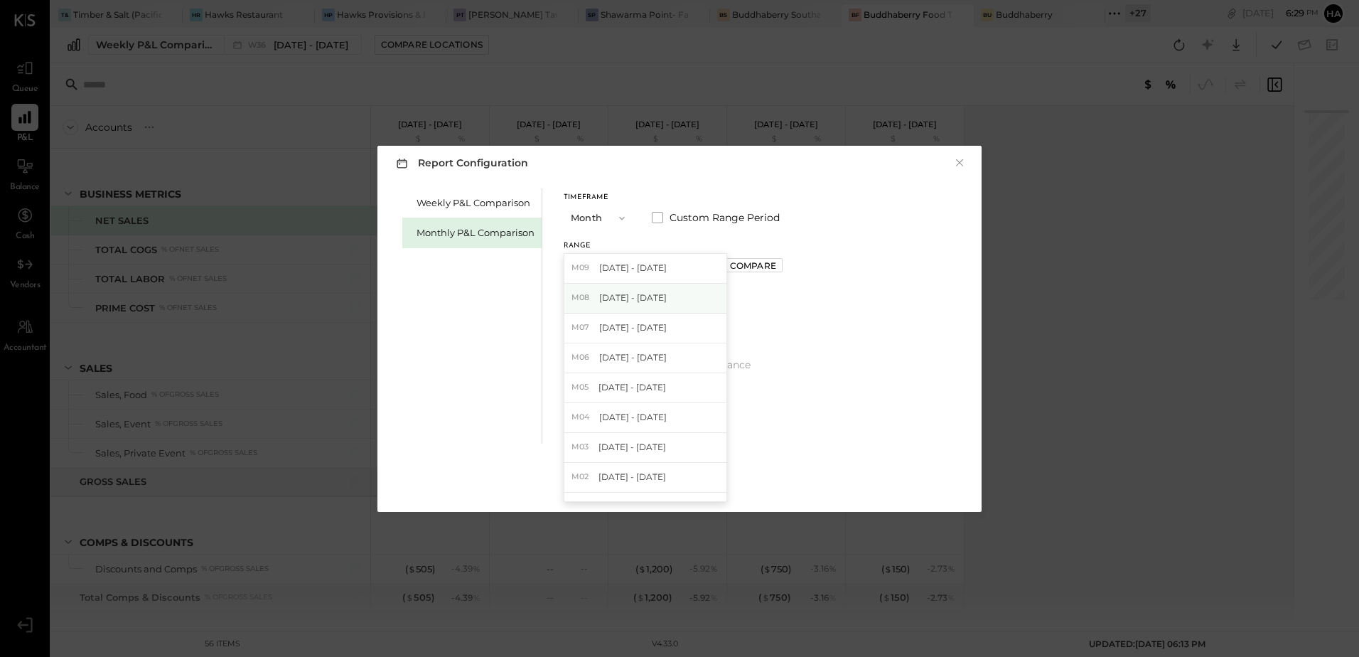
click at [629, 297] on span "[DATE] - [DATE]" at bounding box center [633, 297] width 68 height 12
click at [678, 483] on div "Apply" at bounding box center [679, 483] width 30 height 12
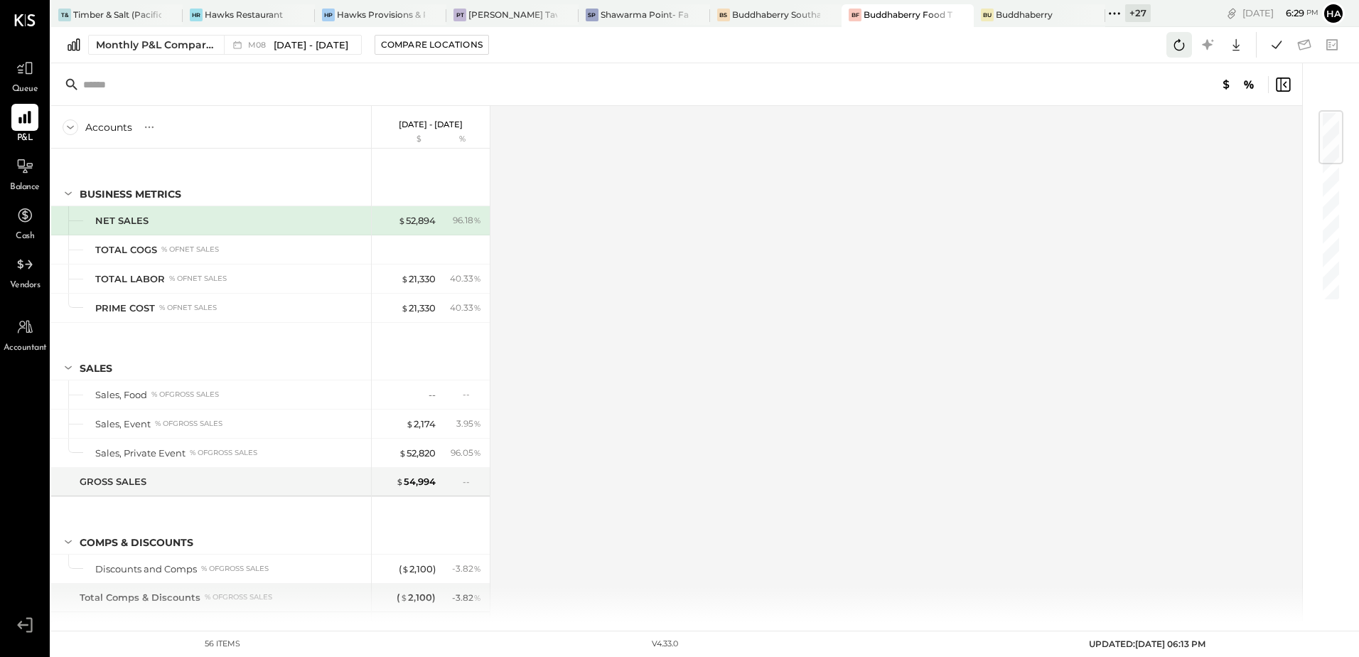
click at [1169, 45] on button at bounding box center [1179, 45] width 26 height 26
click at [1272, 45] on icon at bounding box center [1276, 45] width 18 height 18
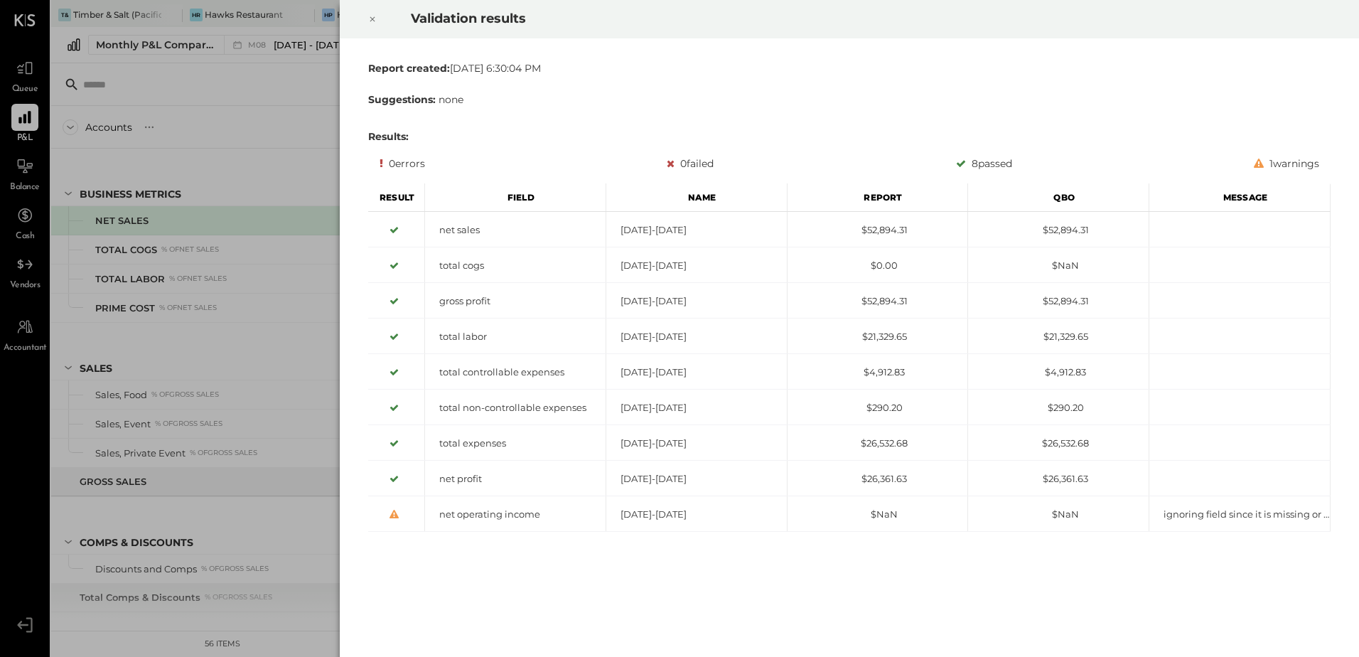
click at [372, 16] on icon at bounding box center [372, 19] width 9 height 17
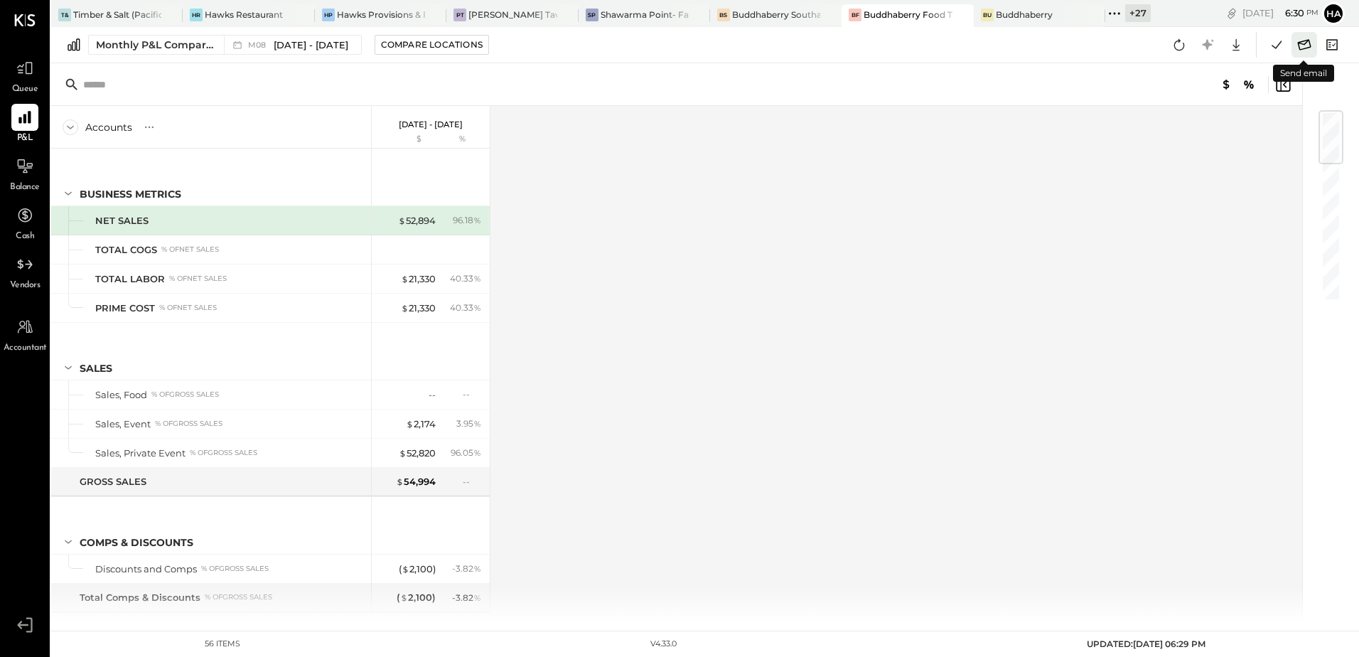
click at [1303, 46] on icon at bounding box center [1304, 45] width 18 height 18
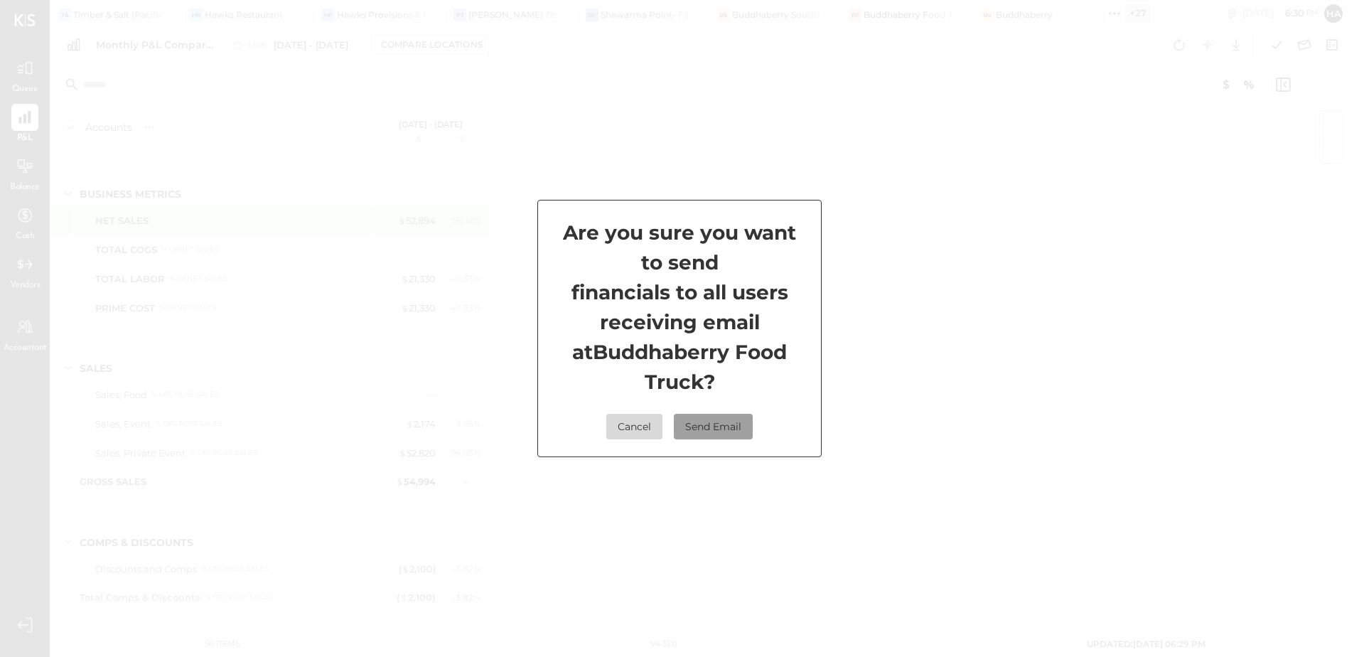
click at [718, 424] on button "Send Email" at bounding box center [713, 427] width 79 height 26
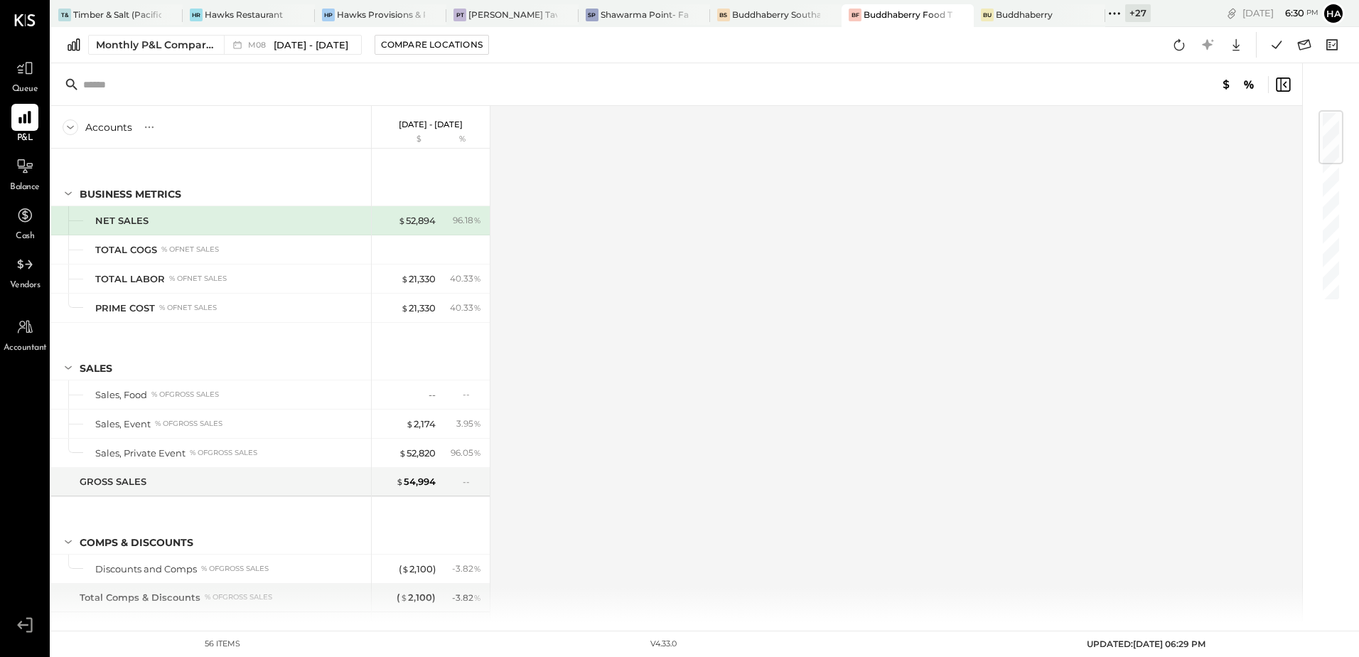
drag, startPoint x: 824, startPoint y: 235, endPoint x: 925, endPoint y: 276, distance: 108.1
click at [925, 276] on div "Accounts S % GL Aug 1 - 31, 2025 $ % BUSINESS METRICS NET SALES TOTAL COGS % of…" at bounding box center [677, 364] width 1253 height 516
